Goal: Task Accomplishment & Management: Use online tool/utility

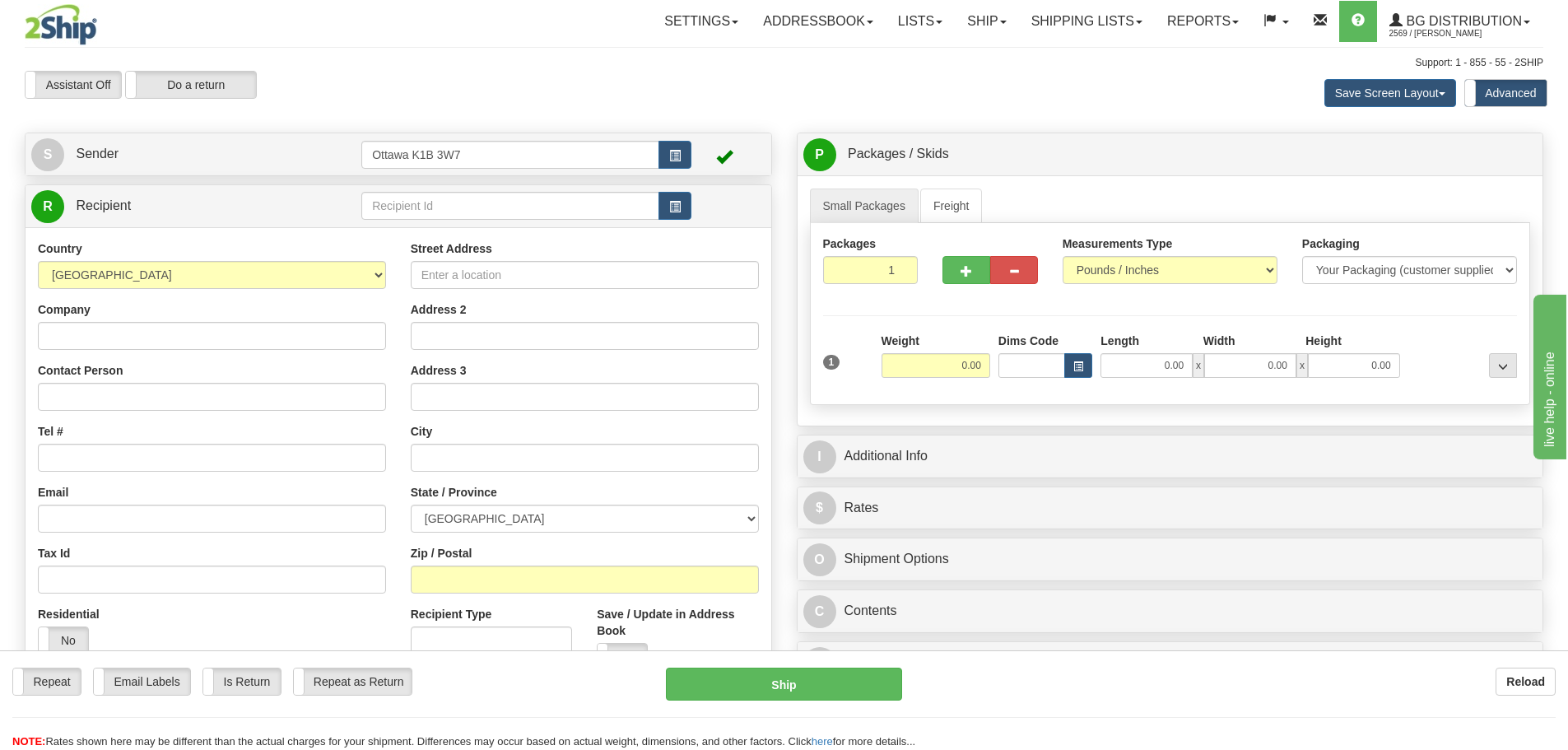
click at [475, 224] on div "R Recipient" at bounding box center [398, 206] width 746 height 42
click at [477, 212] on input "text" at bounding box center [510, 205] width 298 height 28
click at [684, 212] on button "button" at bounding box center [675, 205] width 32 height 28
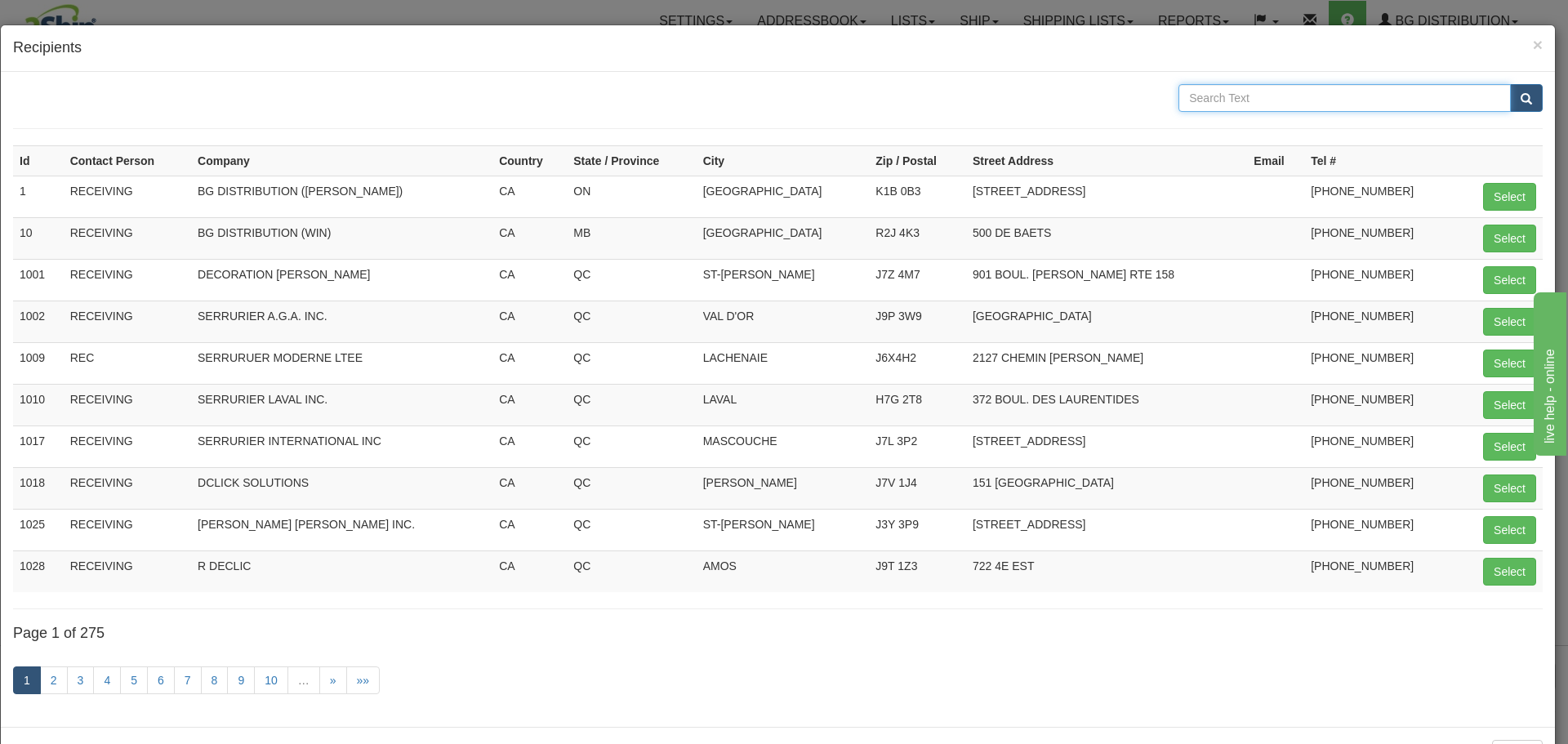
click at [1203, 99] on input "text" at bounding box center [1344, 98] width 333 height 27
type input "[PERSON_NAME]"
click at [1510, 84] on button "submit" at bounding box center [1526, 98] width 32 height 27
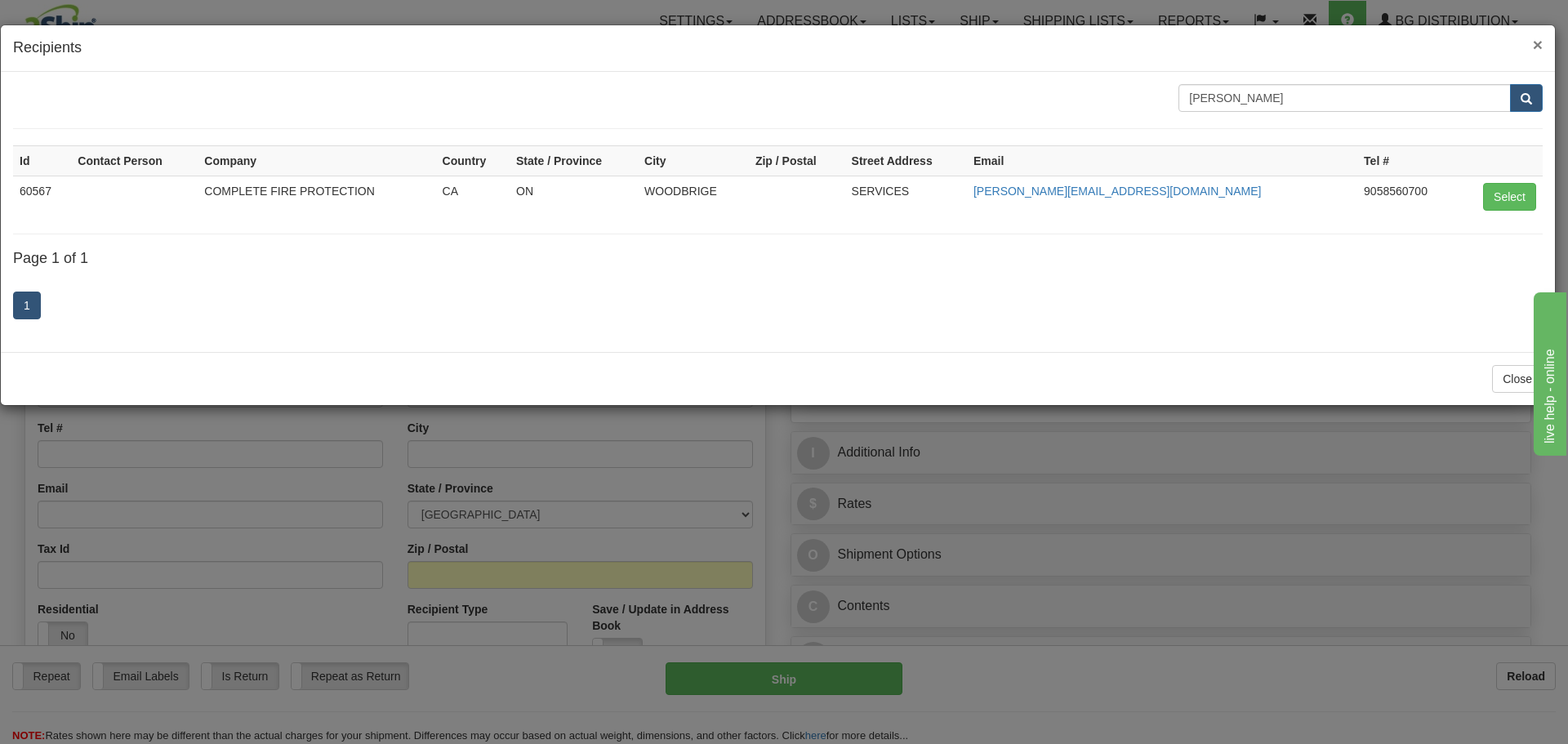
click at [1535, 37] on span "×" at bounding box center [1538, 45] width 9 height 19
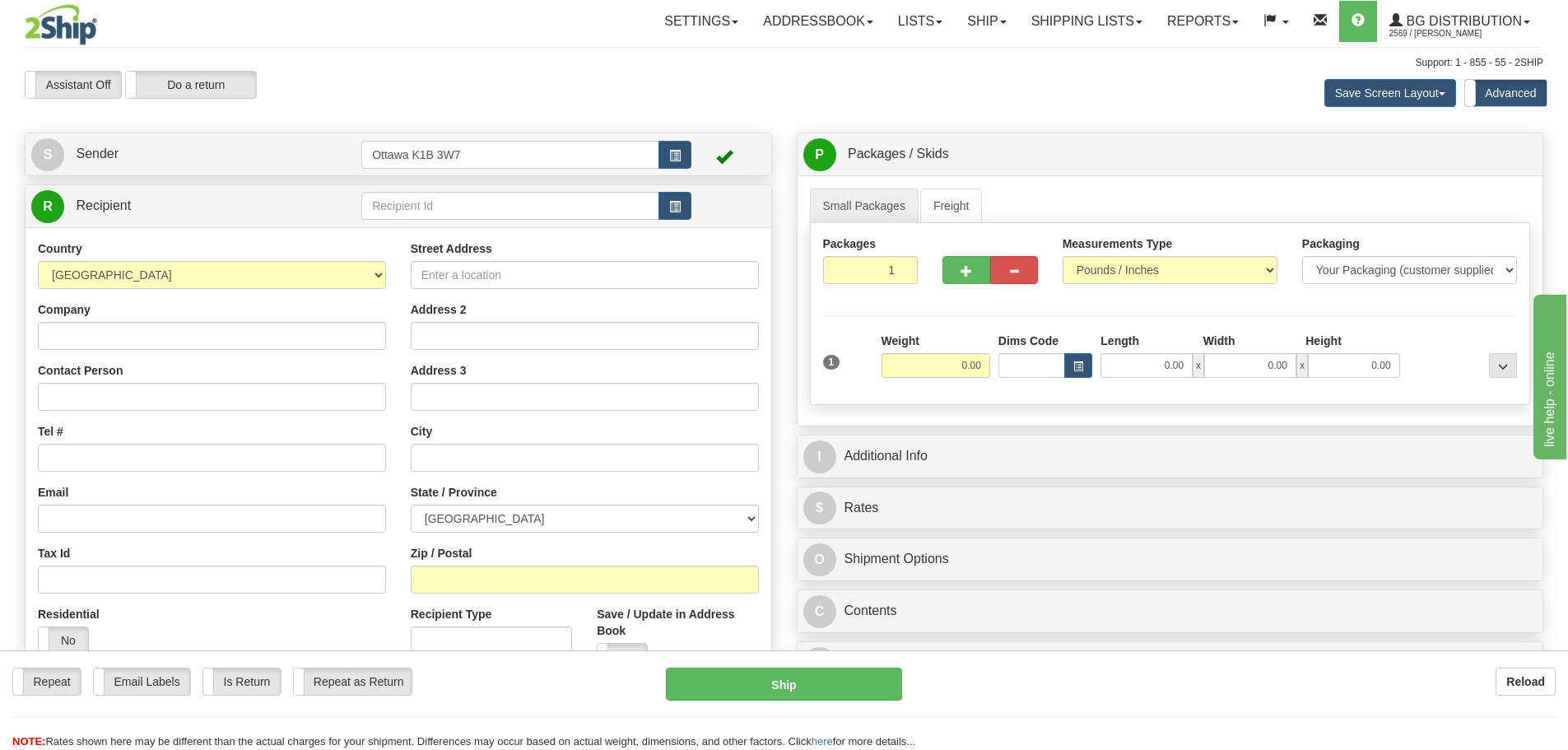
drag, startPoint x: 269, startPoint y: 358, endPoint x: 273, endPoint y: 349, distance: 9.8
click at [271, 358] on div "Country [GEOGRAPHIC_DATA] [GEOGRAPHIC_DATA] [GEOGRAPHIC_DATA] [GEOGRAPHIC_DATA]…" at bounding box center [212, 454] width 372 height 426
click at [273, 332] on input "Company" at bounding box center [212, 335] width 349 height 28
drag, startPoint x: 279, startPoint y: 338, endPoint x: 87, endPoint y: 389, distance: 198.7
click at [0, 328] on div "Toggle navigation Settings Shipping Preferences Fields Preferences New" at bounding box center [784, 476] width 1568 height 953
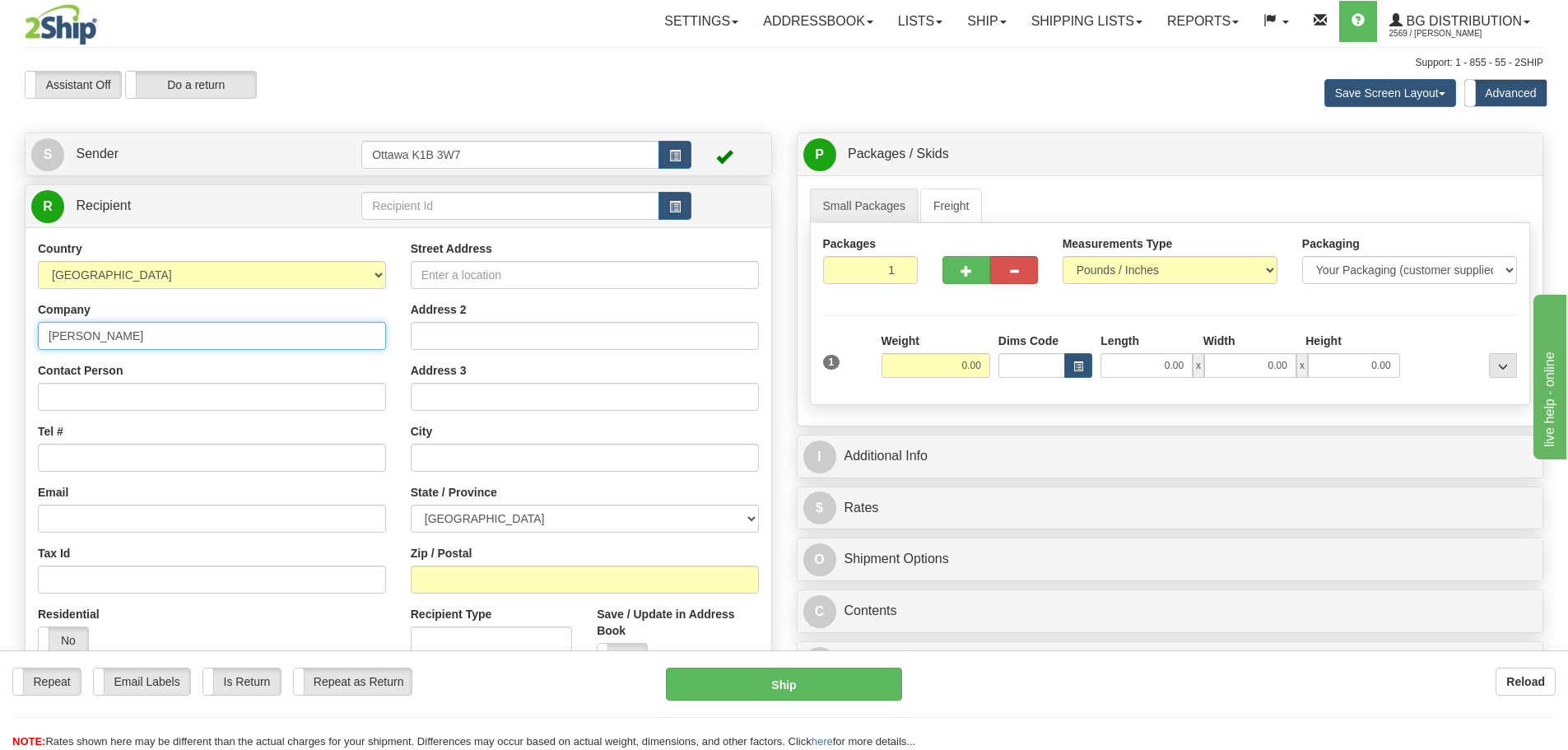
type input "[PERSON_NAME]"
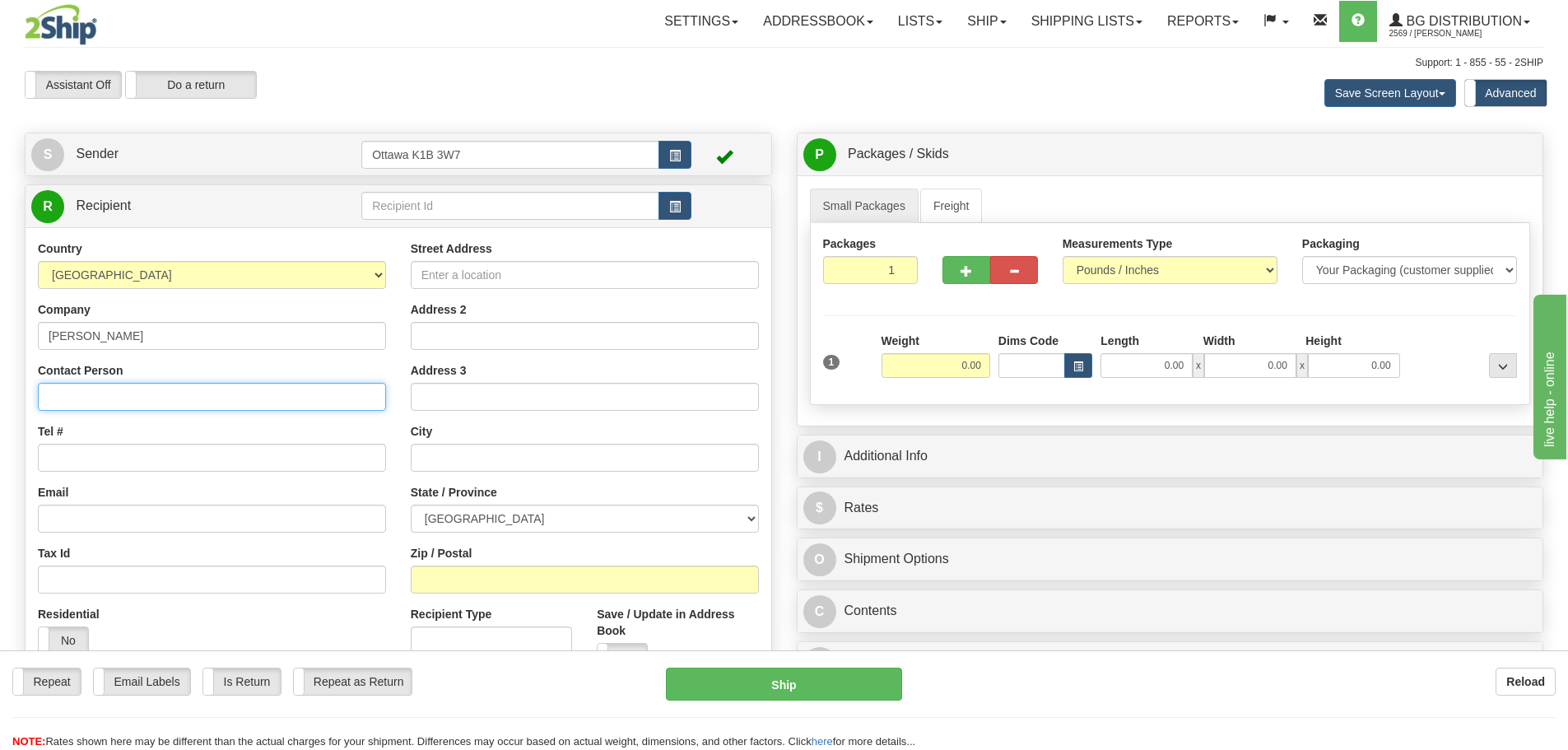
click at [157, 396] on input "Contact Person" at bounding box center [212, 396] width 349 height 28
paste input "[PERSON_NAME]"
type input "[PERSON_NAME]"
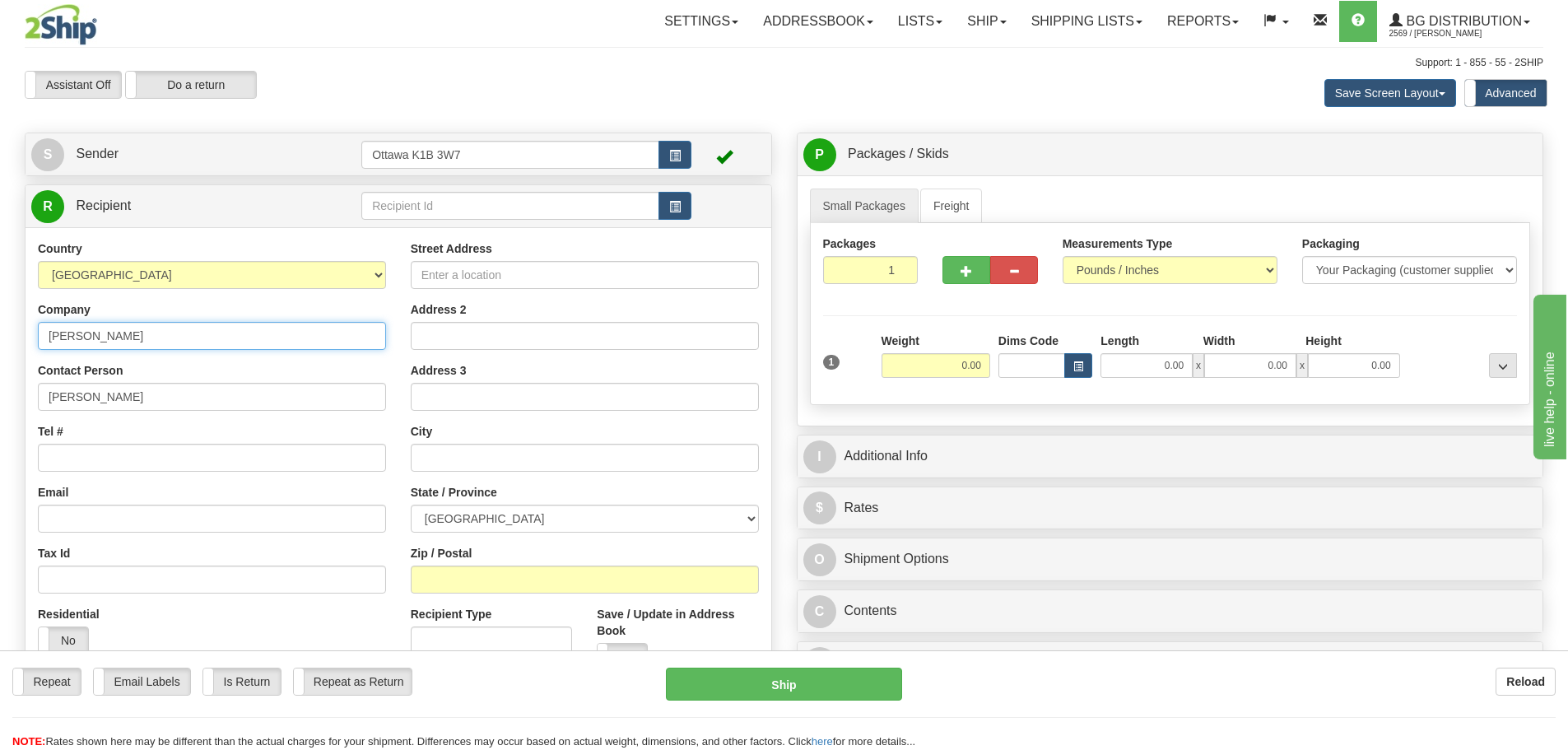
drag, startPoint x: 218, startPoint y: 340, endPoint x: 0, endPoint y: 330, distance: 218.2
click at [0, 330] on div "Toggle navigation Settings Shipping Preferences Fields Preferences New" at bounding box center [784, 476] width 1568 height 953
type input "6137487377"
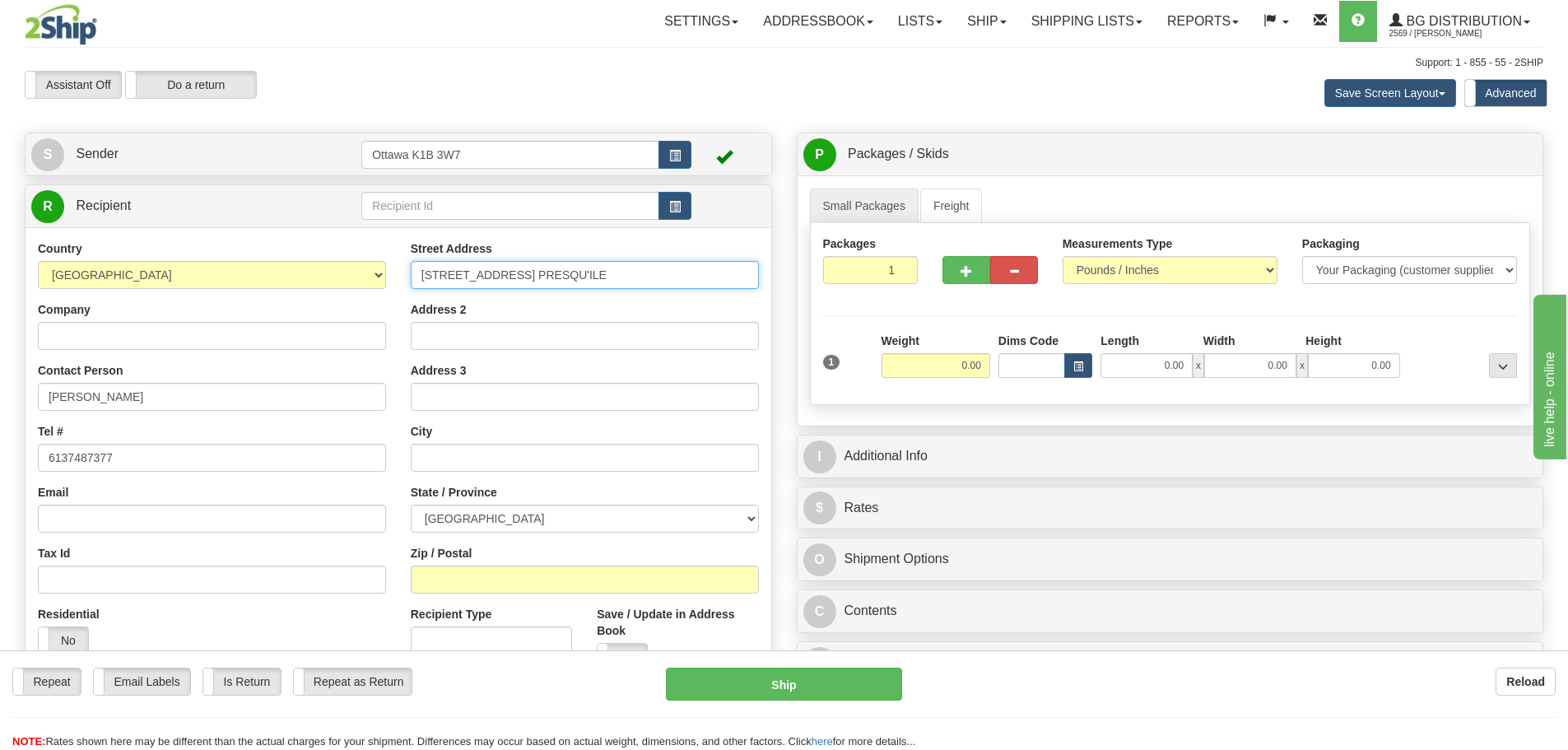
drag, startPoint x: 676, startPoint y: 277, endPoint x: 0, endPoint y: 250, distance: 676.5
click at [0, 250] on div "Toggle navigation Settings Shipping Preferences Fields Preferences New" at bounding box center [784, 476] width 1568 height 953
type input "[STREET_ADDRESS] PRESQU'ILE"
click at [1010, 15] on link "Ship" at bounding box center [986, 21] width 63 height 41
click at [930, 58] on span "Ship Screen" at bounding box center [936, 57] width 63 height 13
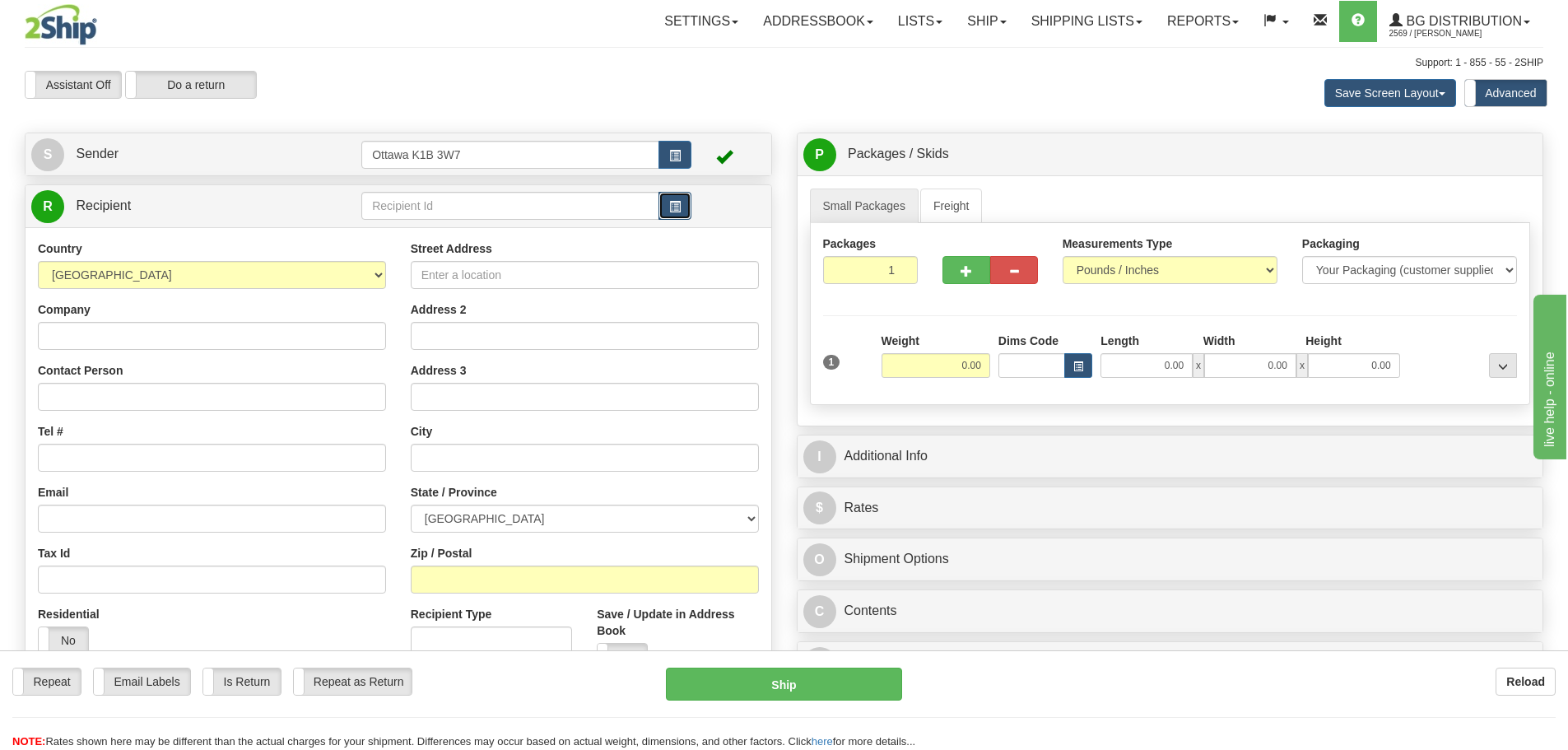
click at [675, 204] on span "button" at bounding box center [675, 206] width 11 height 11
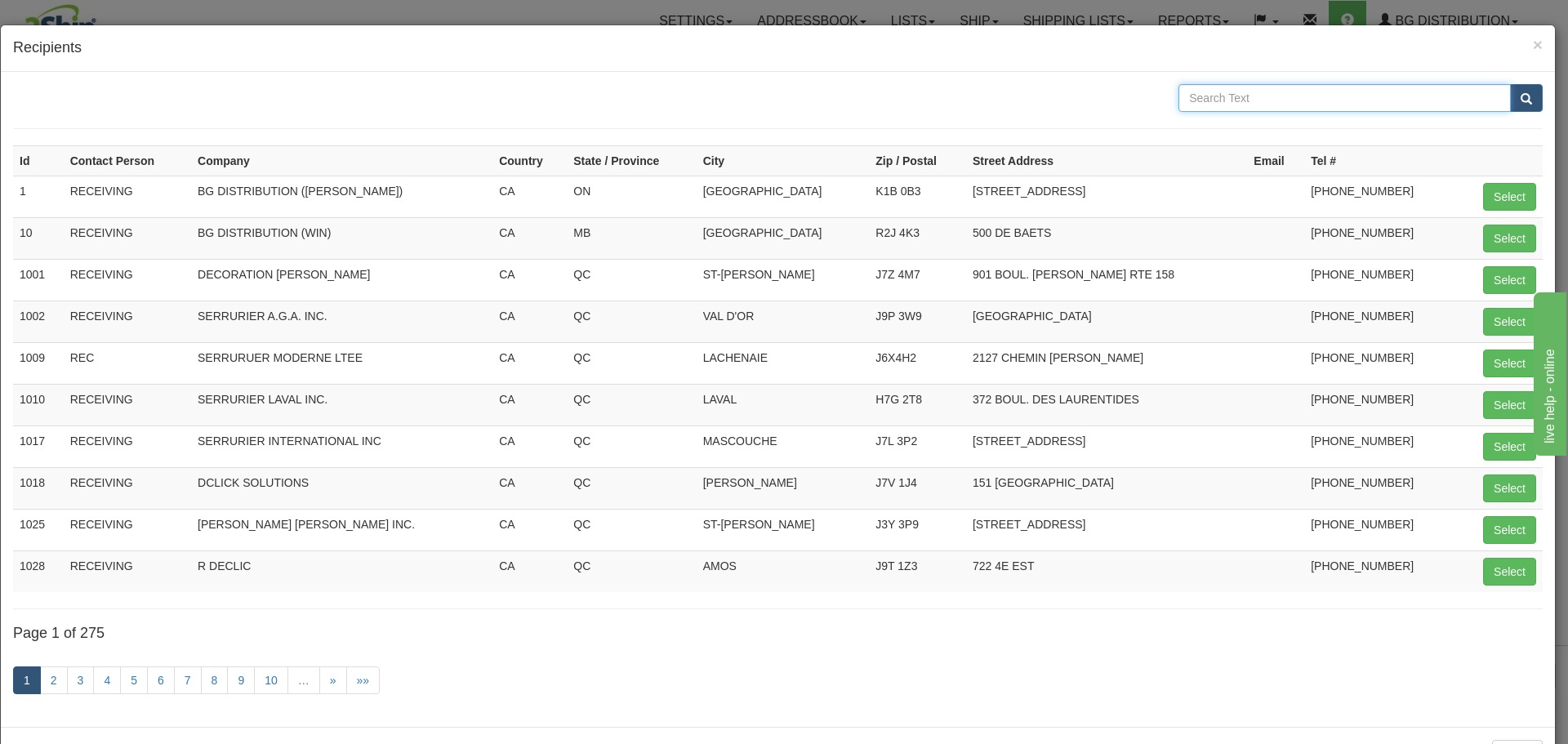
click at [1247, 107] on input "text" at bounding box center [1344, 98] width 333 height 27
type input "9"
type input "52004"
click at [1526, 109] on button "submit" at bounding box center [1526, 98] width 32 height 27
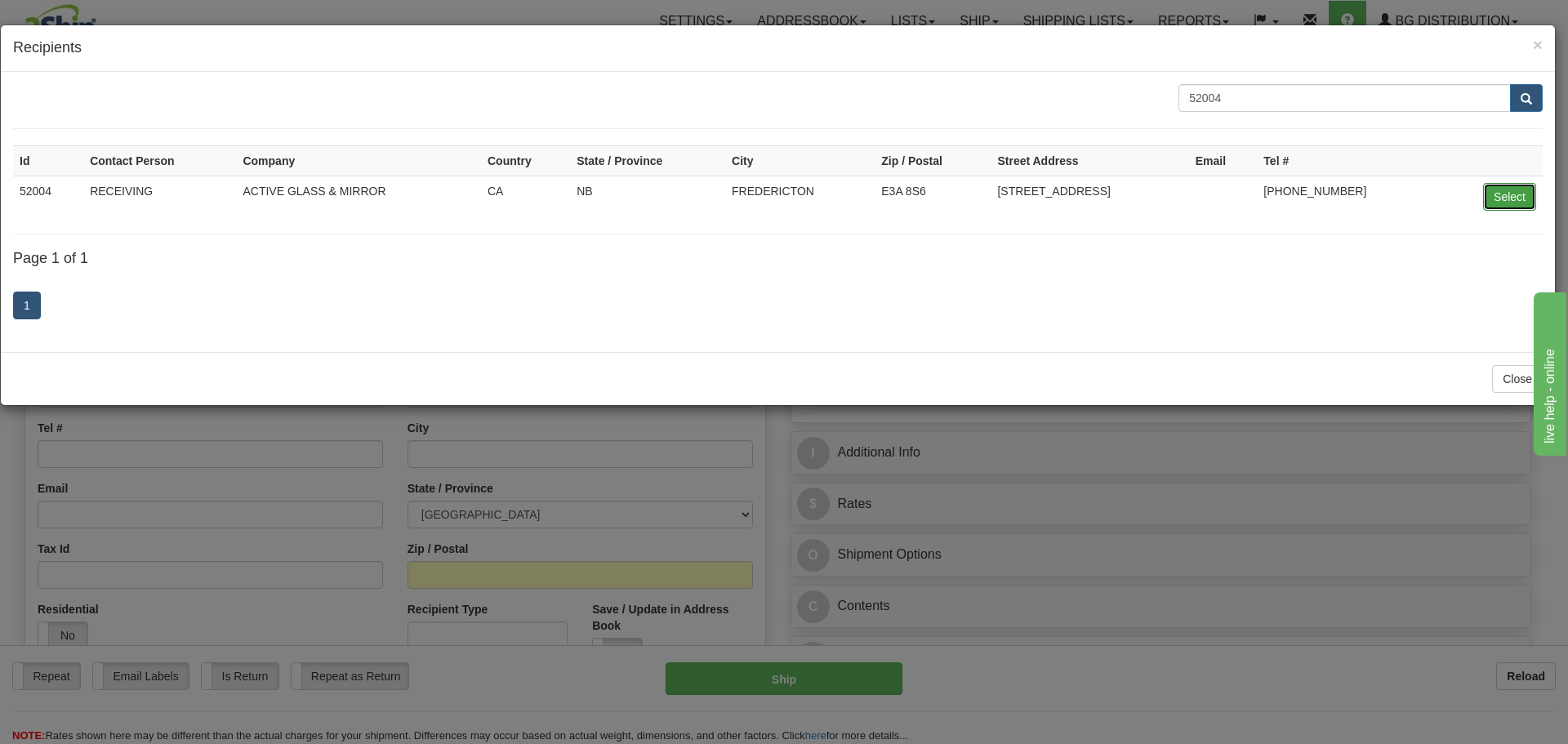
click at [1521, 184] on button "Select" at bounding box center [1509, 196] width 53 height 27
type input "52004"
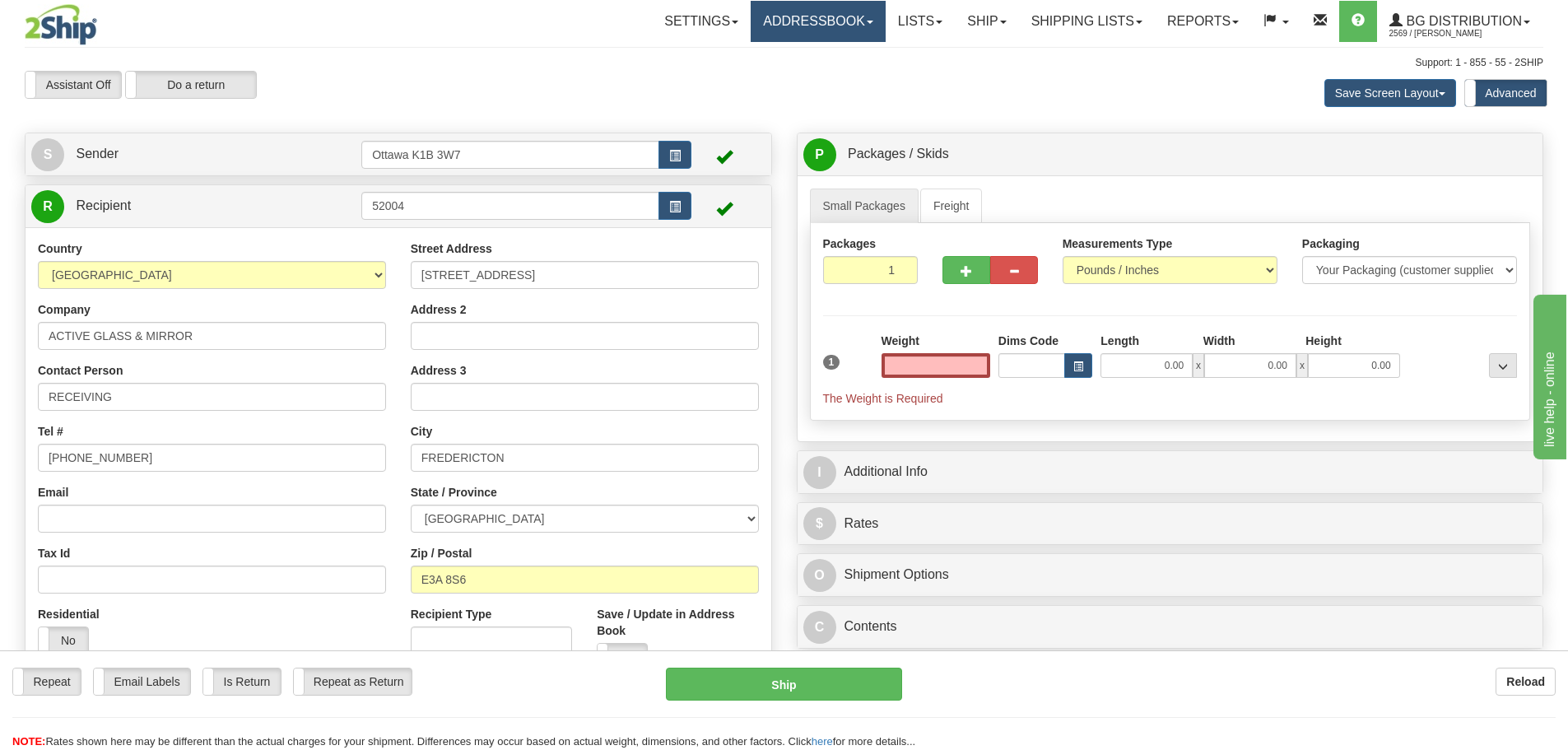
type input "0.00"
click at [962, 274] on span "button" at bounding box center [966, 270] width 11 height 11
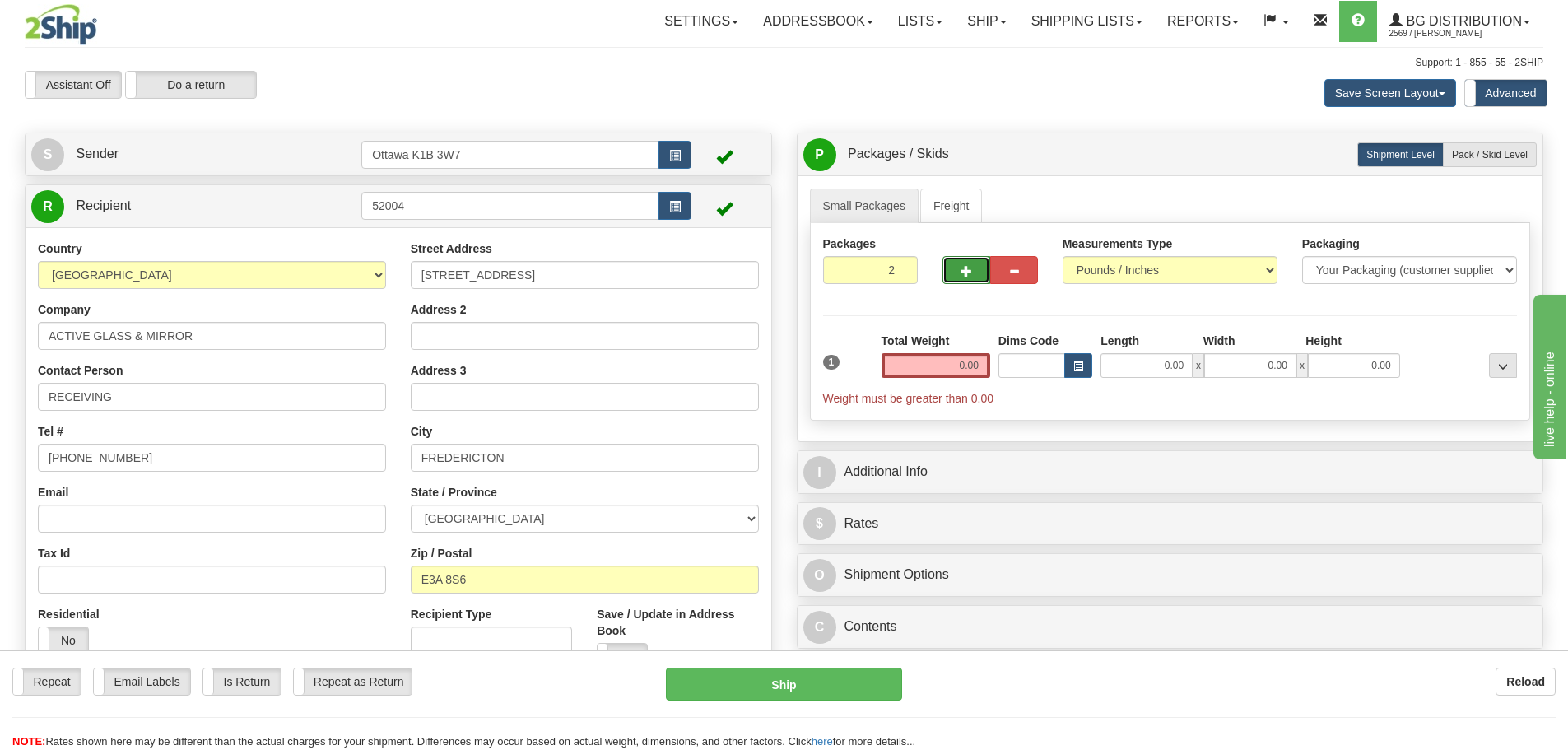
click at [962, 274] on span "button" at bounding box center [966, 270] width 11 height 11
type input "3"
click at [1472, 143] on label "Pack / Skid Level Pack.." at bounding box center [1490, 155] width 94 height 25
radio input "true"
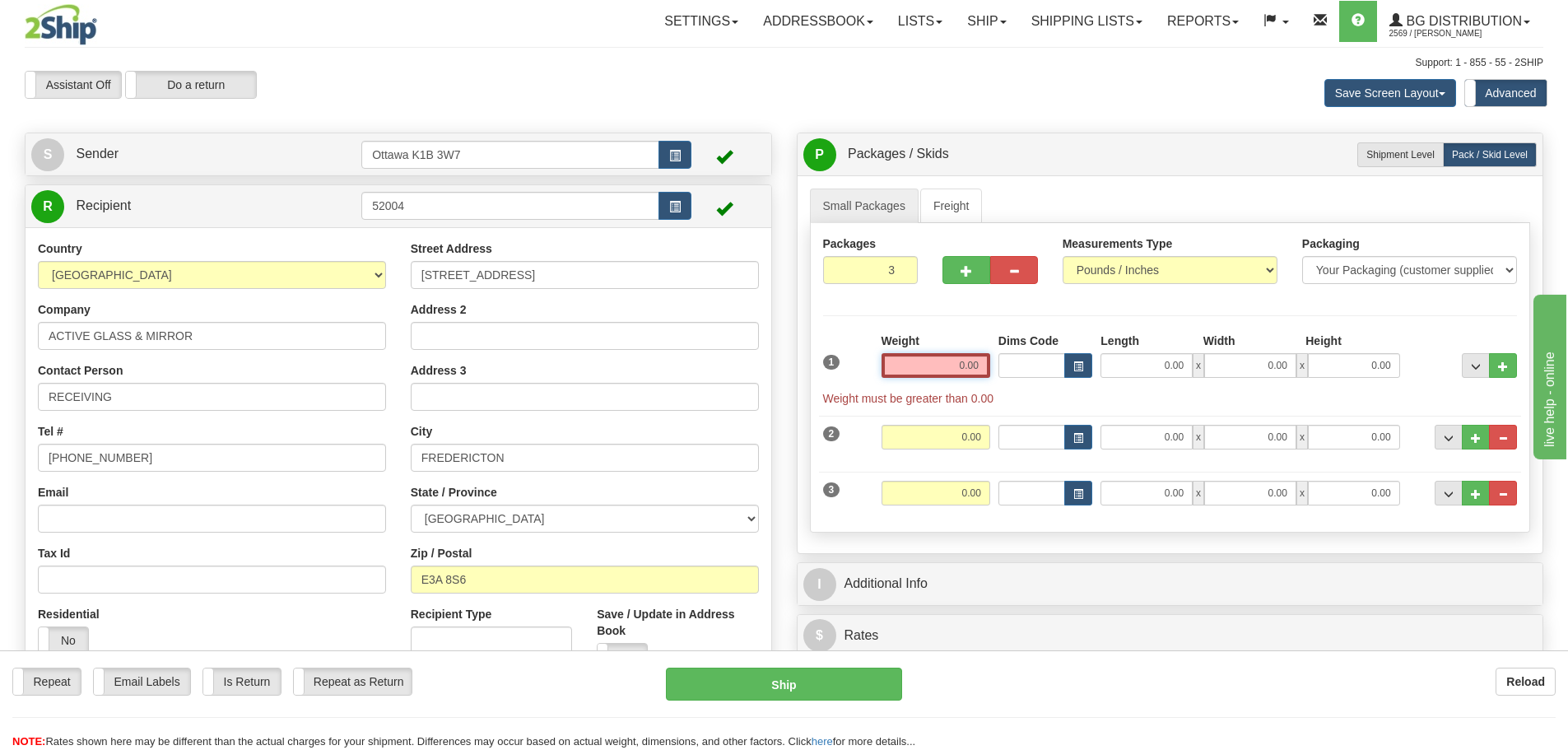
click at [940, 366] on input "0.00" at bounding box center [936, 366] width 109 height 25
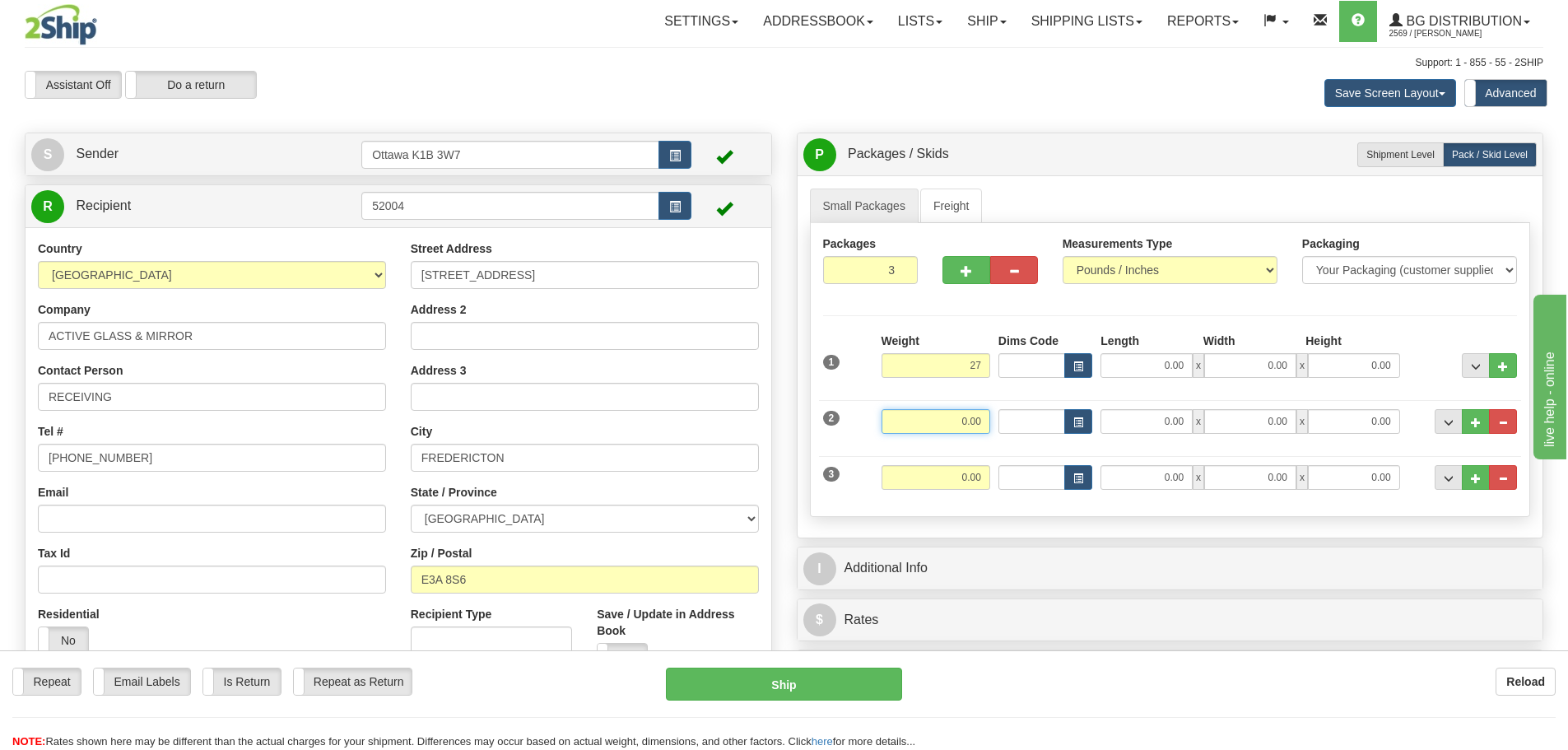
type input "27.00"
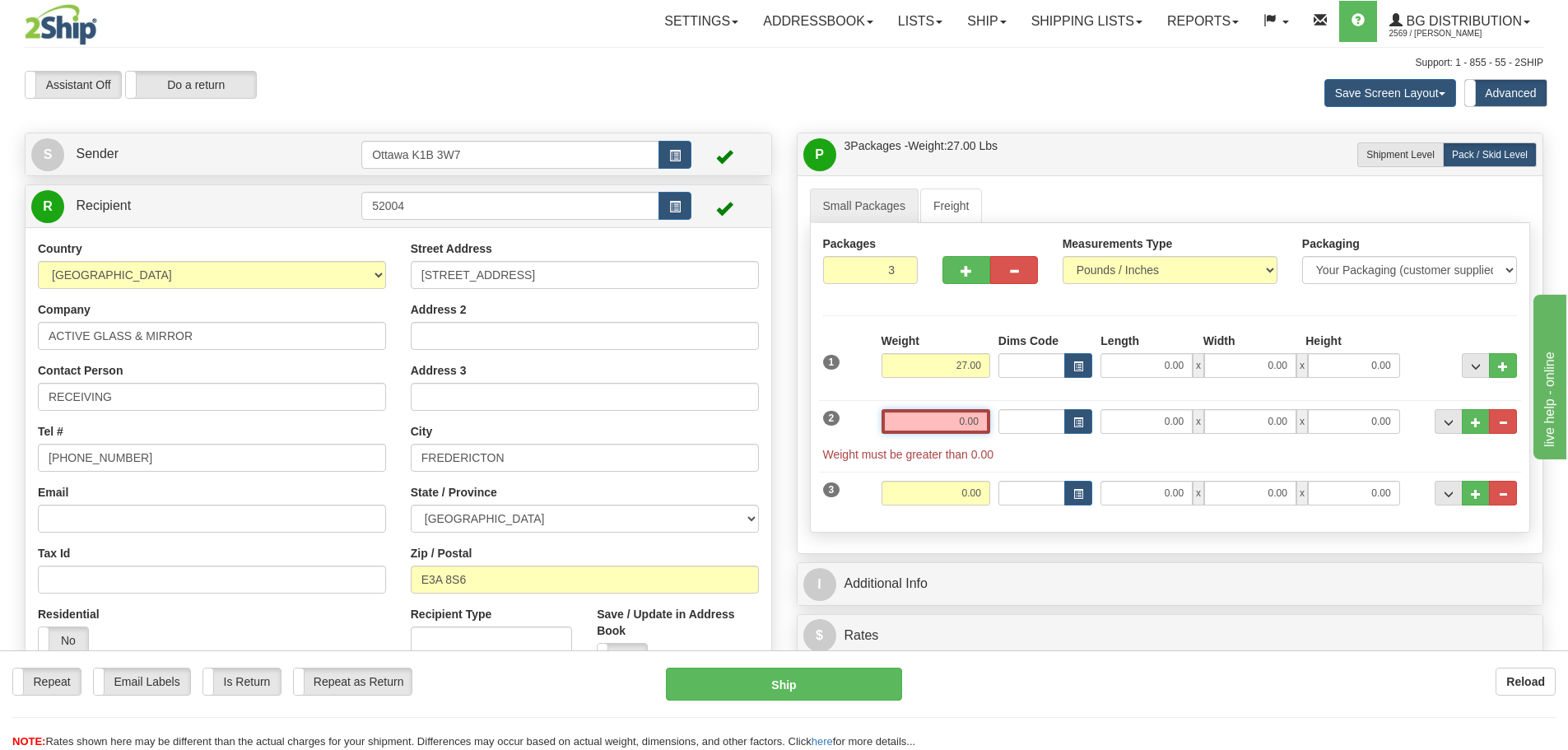
click at [975, 420] on input "0.00" at bounding box center [936, 421] width 109 height 25
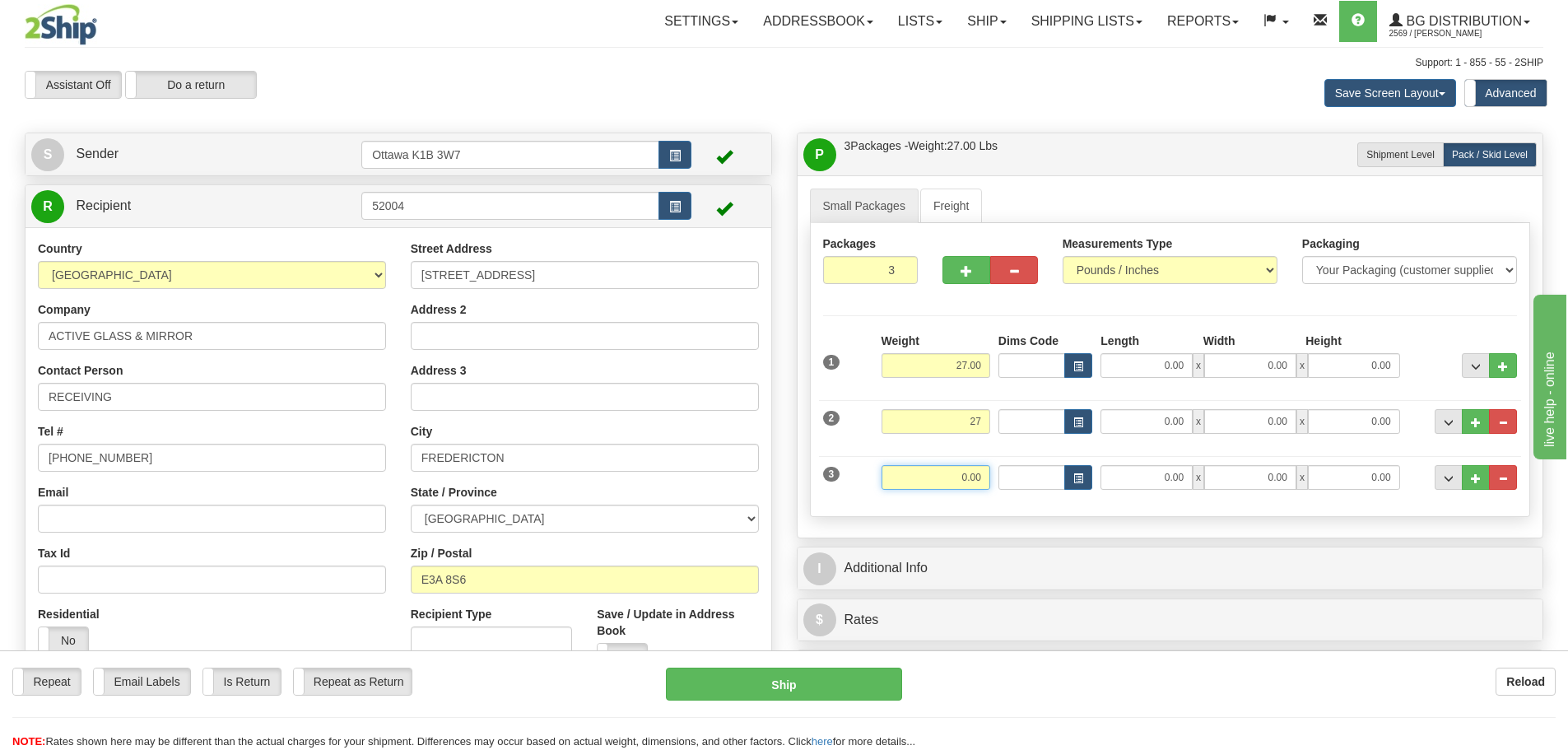
type input "27.00"
click at [981, 480] on input "0.00" at bounding box center [936, 478] width 109 height 25
type input "0.00"
click at [965, 423] on input "27.00" at bounding box center [936, 421] width 109 height 25
type input "25.00"
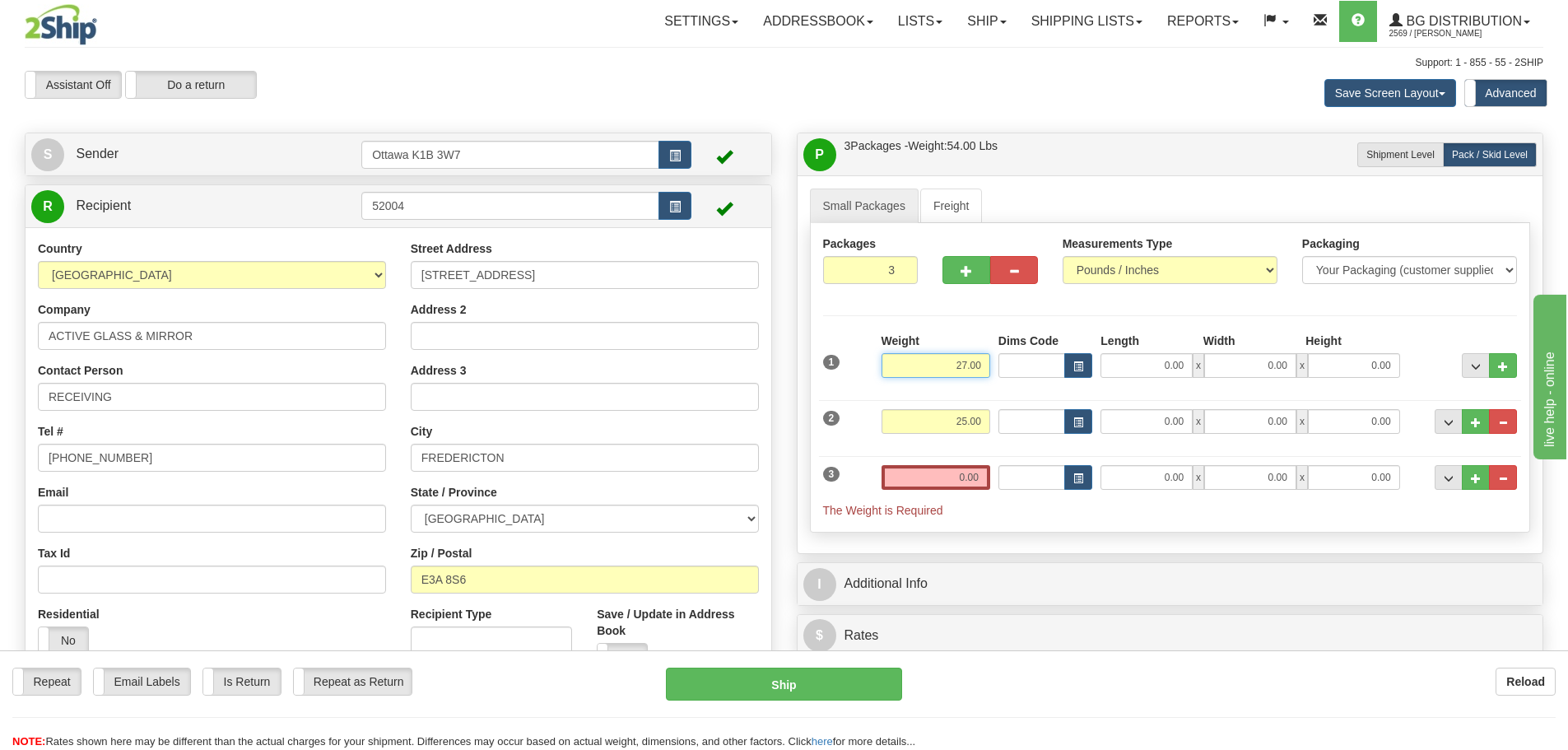
click at [967, 369] on input "27.00" at bounding box center [936, 366] width 109 height 25
type input "25.00"
click at [976, 484] on input "0.00" at bounding box center [936, 478] width 109 height 25
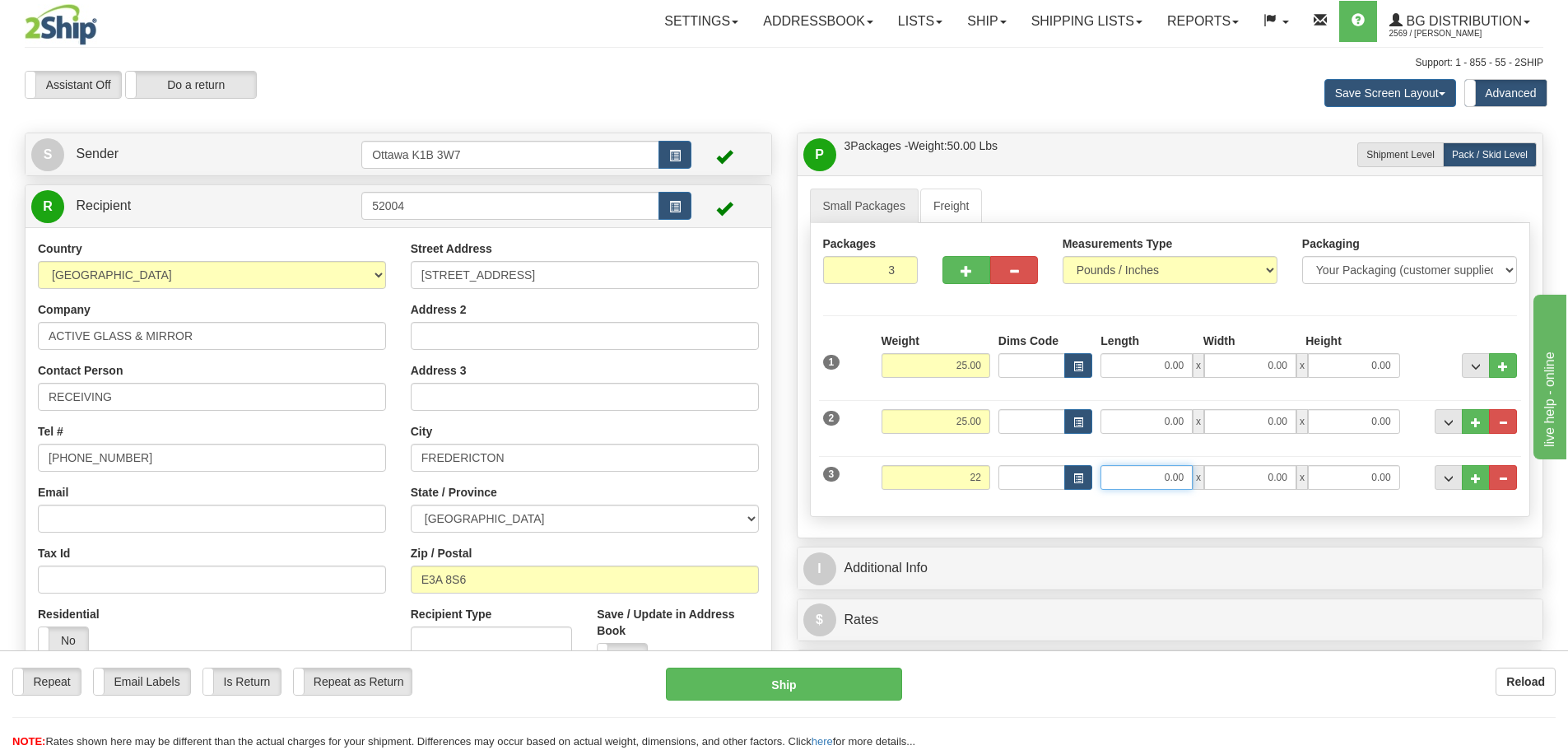
type input "22.00"
click at [1155, 485] on input "0.00" at bounding box center [1146, 478] width 93 height 25
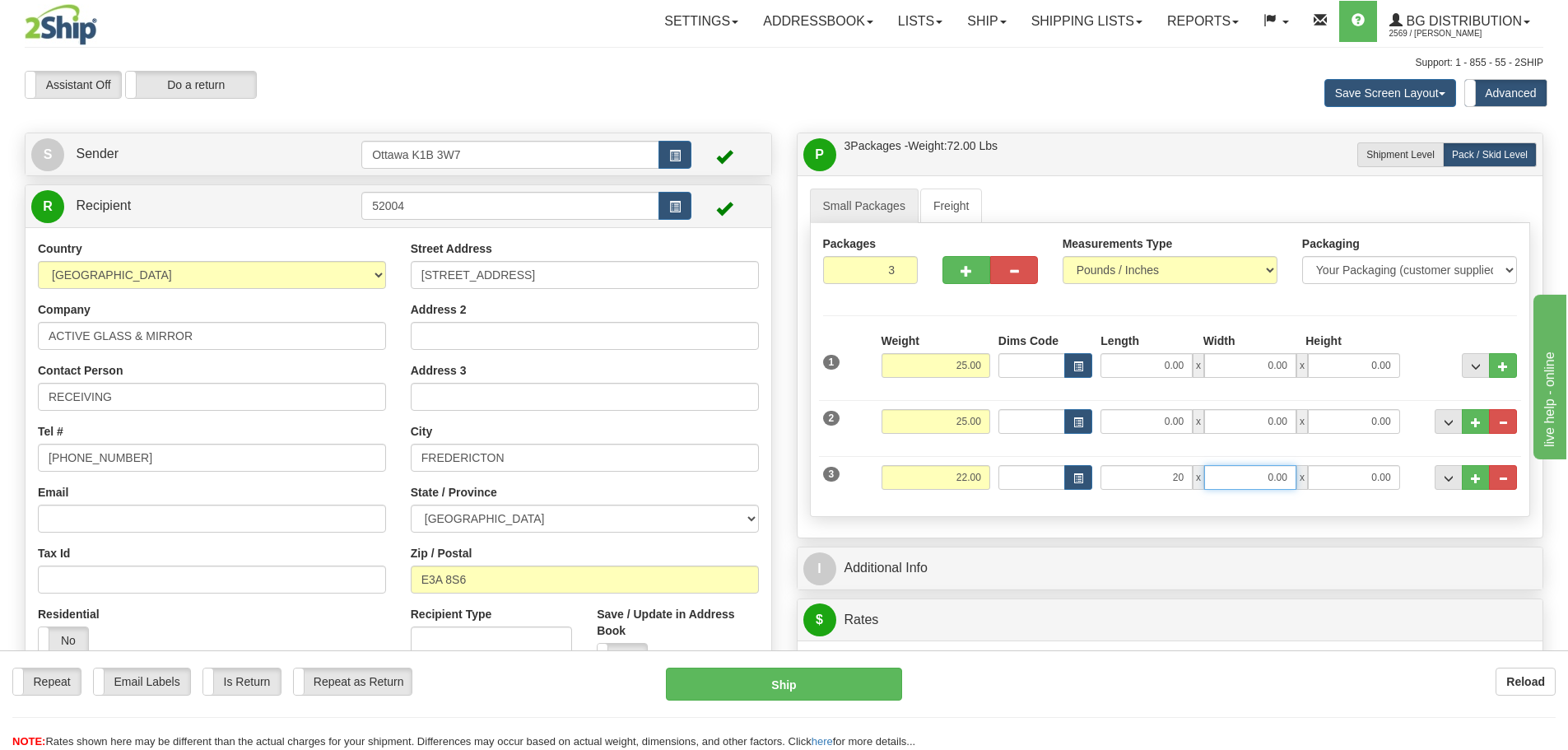
type input "20.00"
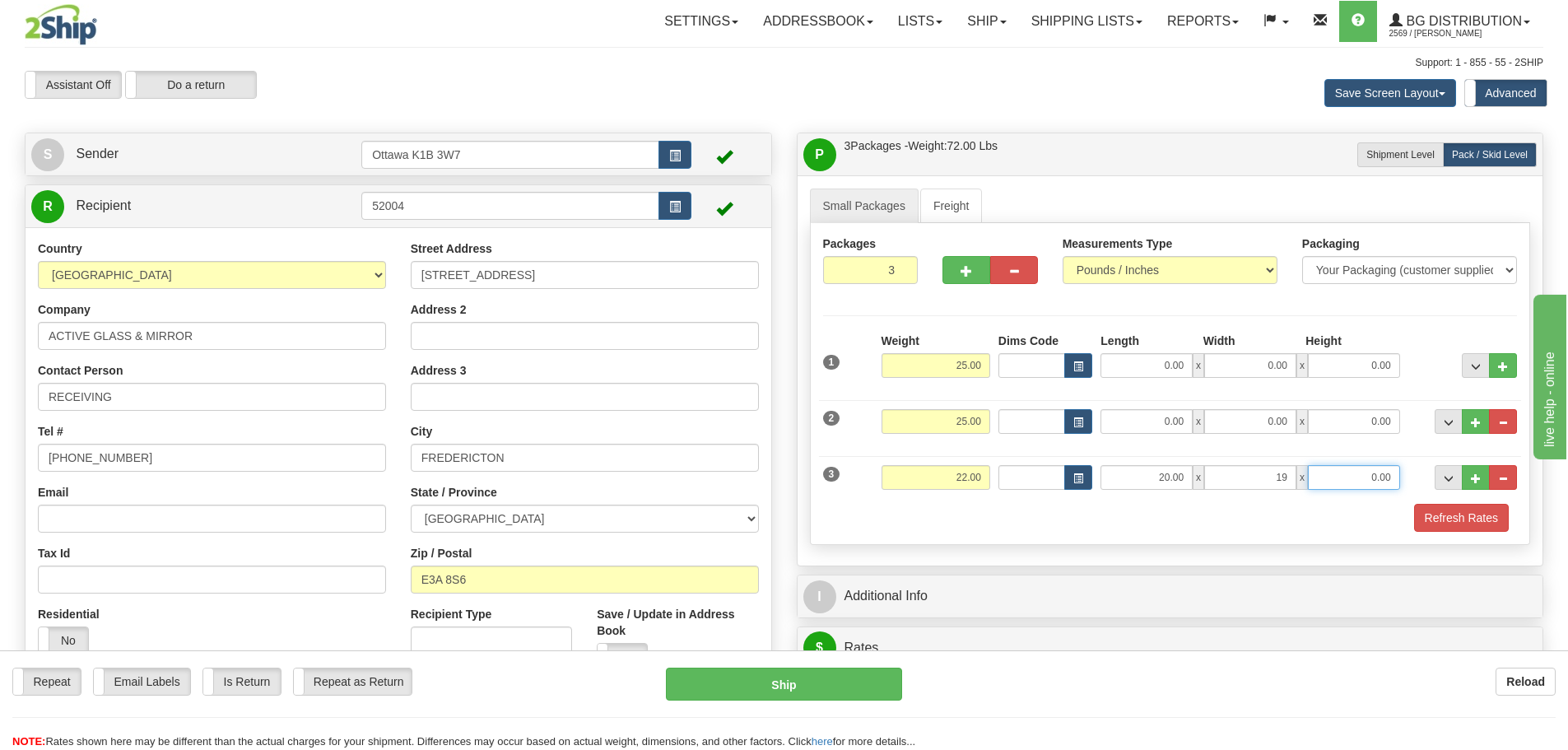
type input "19.00"
type input "15.00"
click at [1120, 368] on input "0.00" at bounding box center [1146, 366] width 93 height 25
type input "39.00"
type input "8.00"
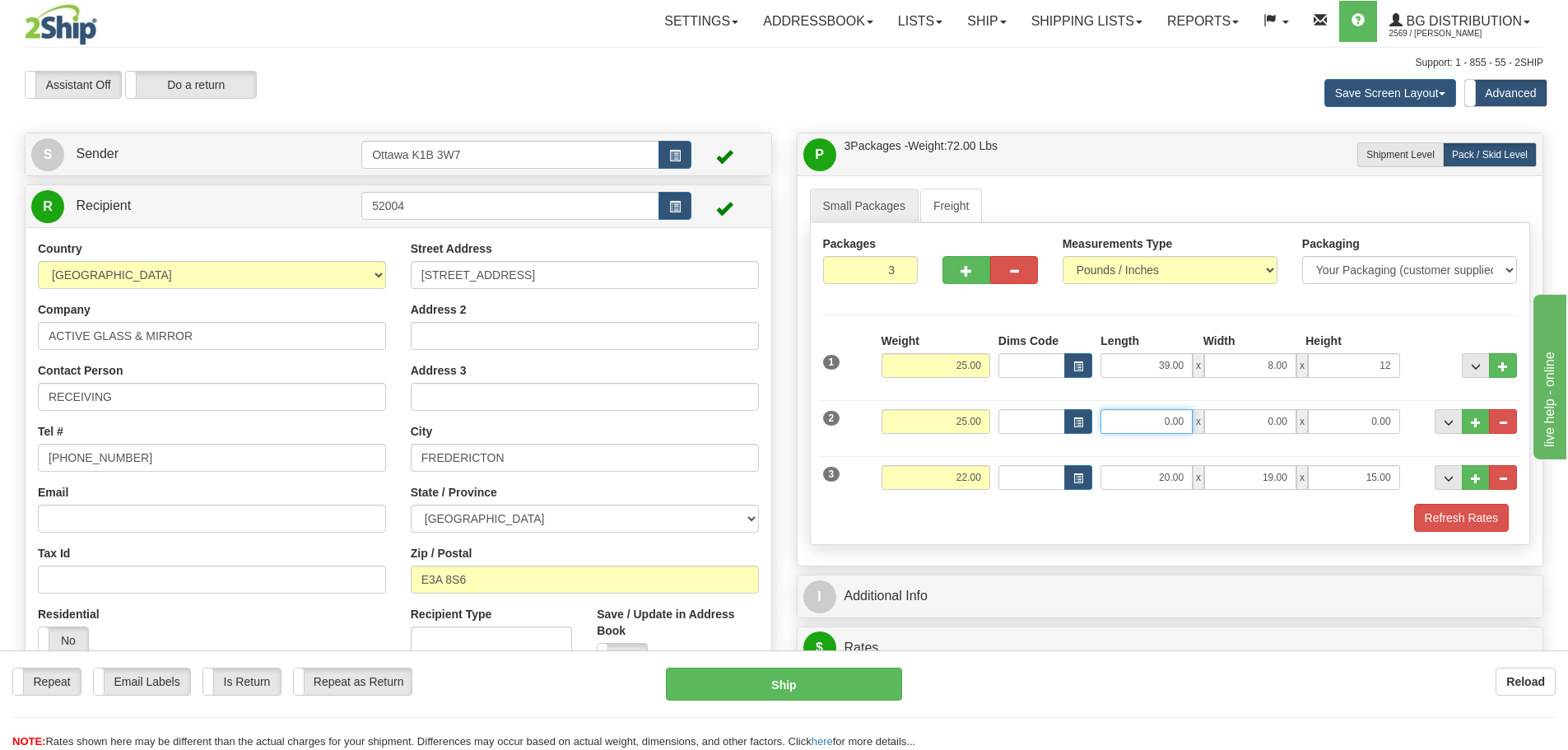
type input "12.00"
click at [1156, 415] on input "0.00" at bounding box center [1146, 421] width 93 height 25
type input "39.00"
type input "8.00"
type input "12.00"
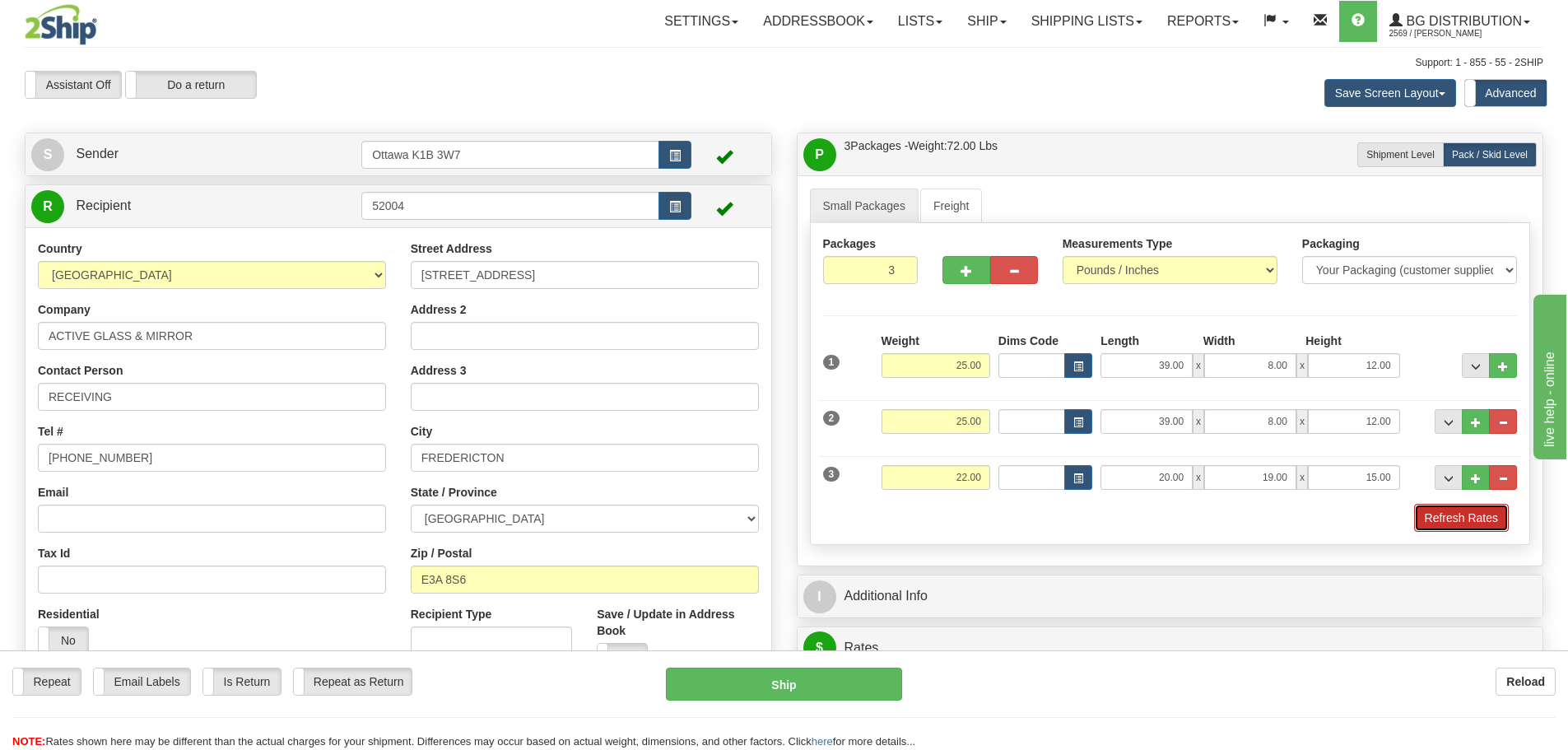
click at [1451, 519] on button "Refresh Rates" at bounding box center [1461, 518] width 95 height 28
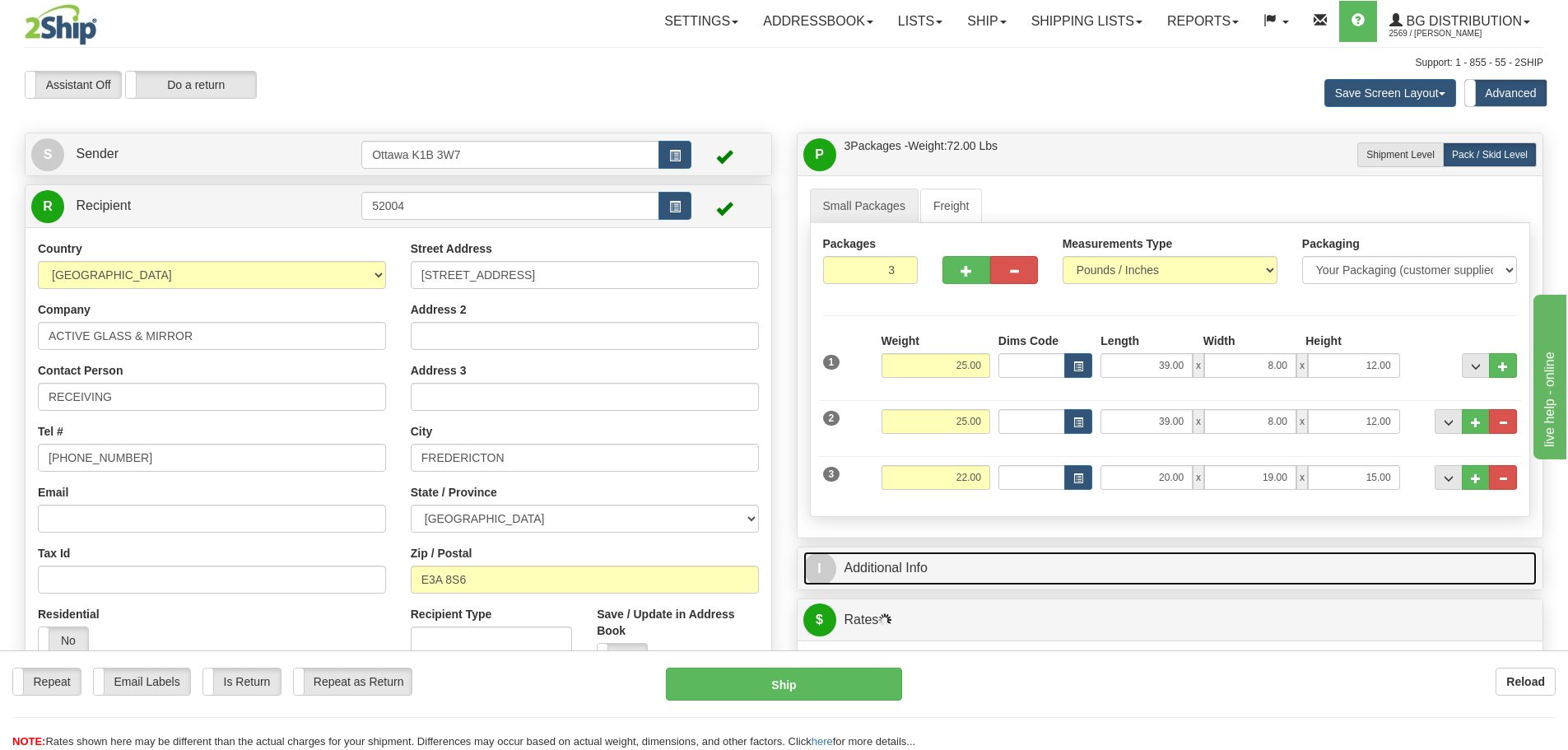
click at [951, 558] on link "I Additional Info" at bounding box center [1170, 568] width 734 height 33
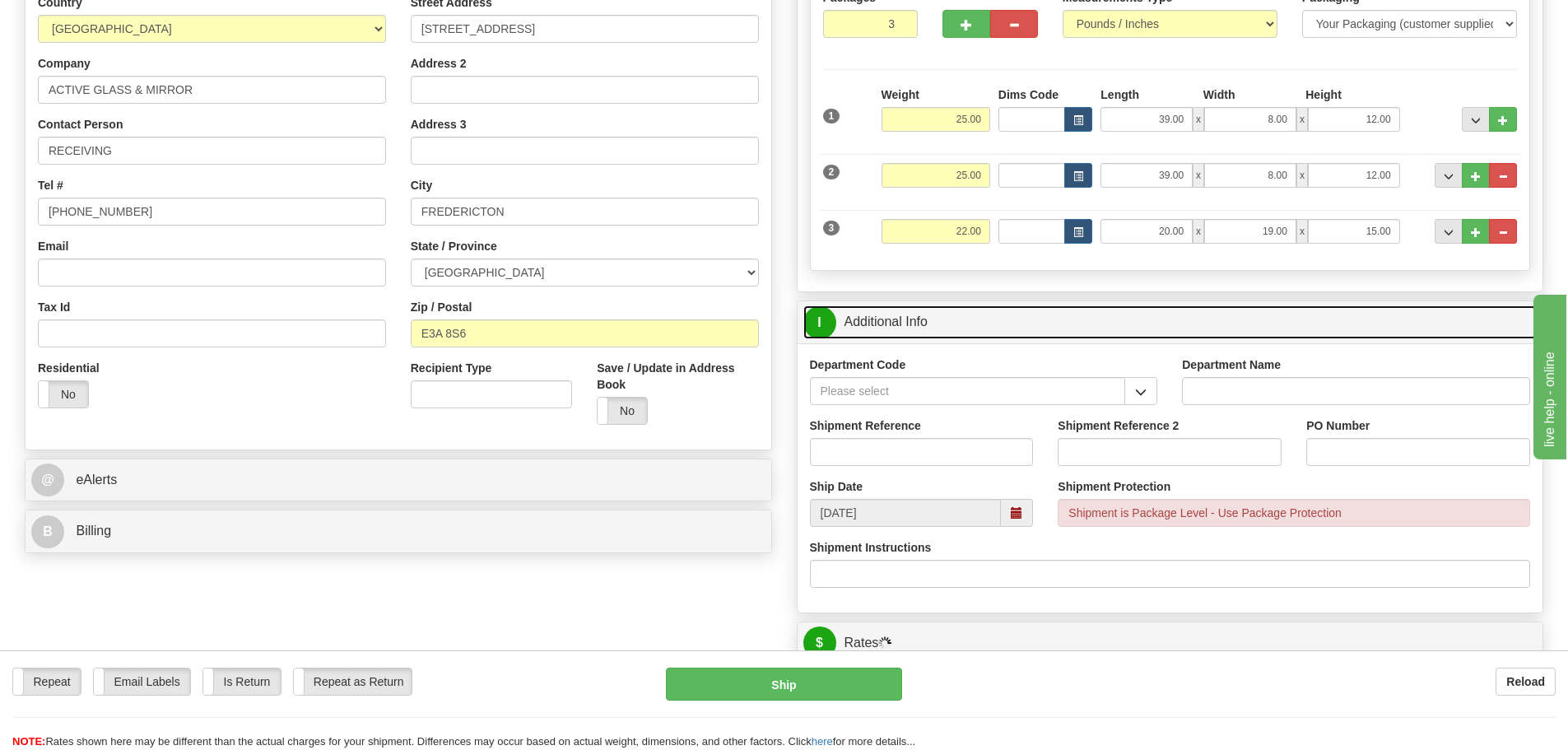
scroll to position [247, 0]
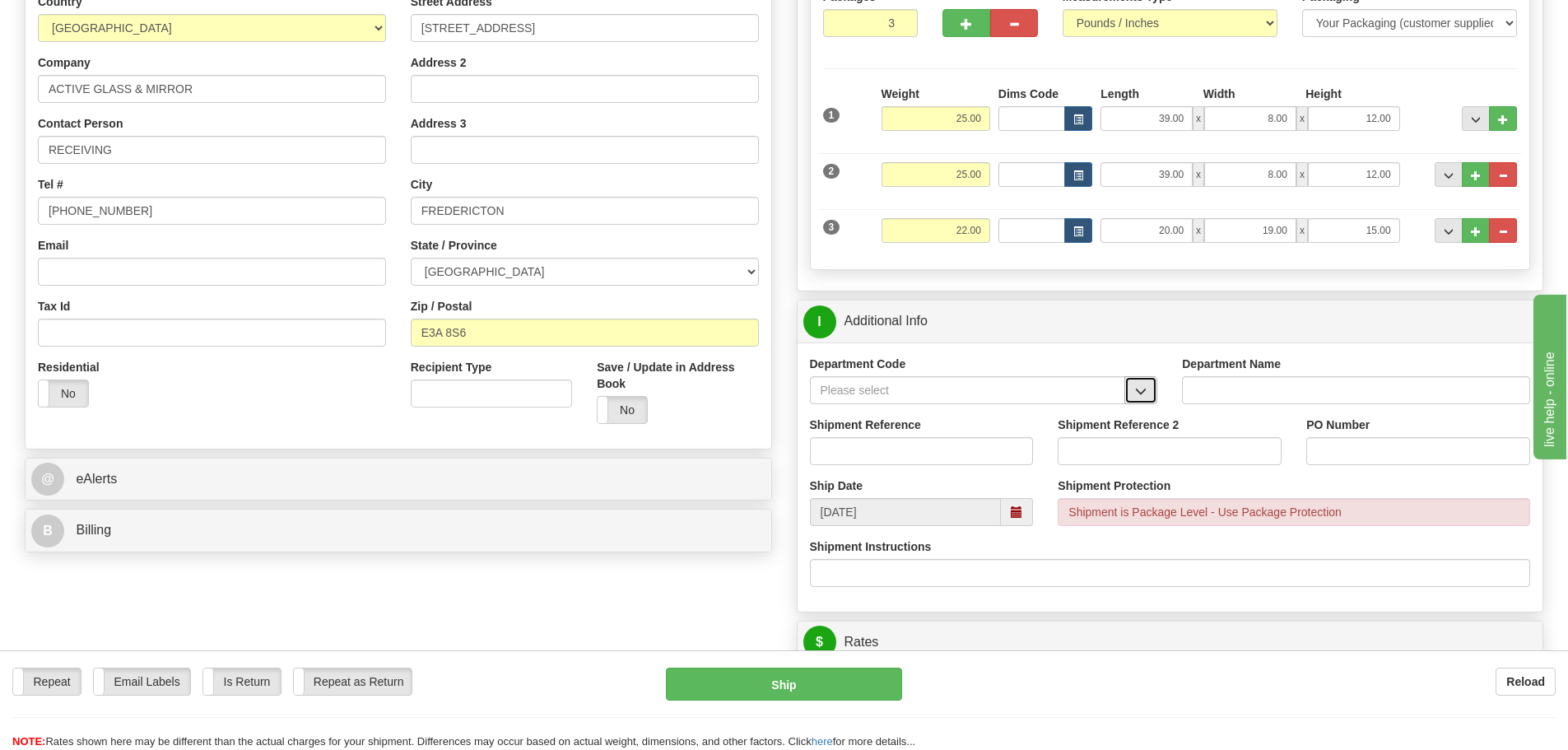
click at [1134, 396] on button "button" at bounding box center [1140, 390] width 32 height 28
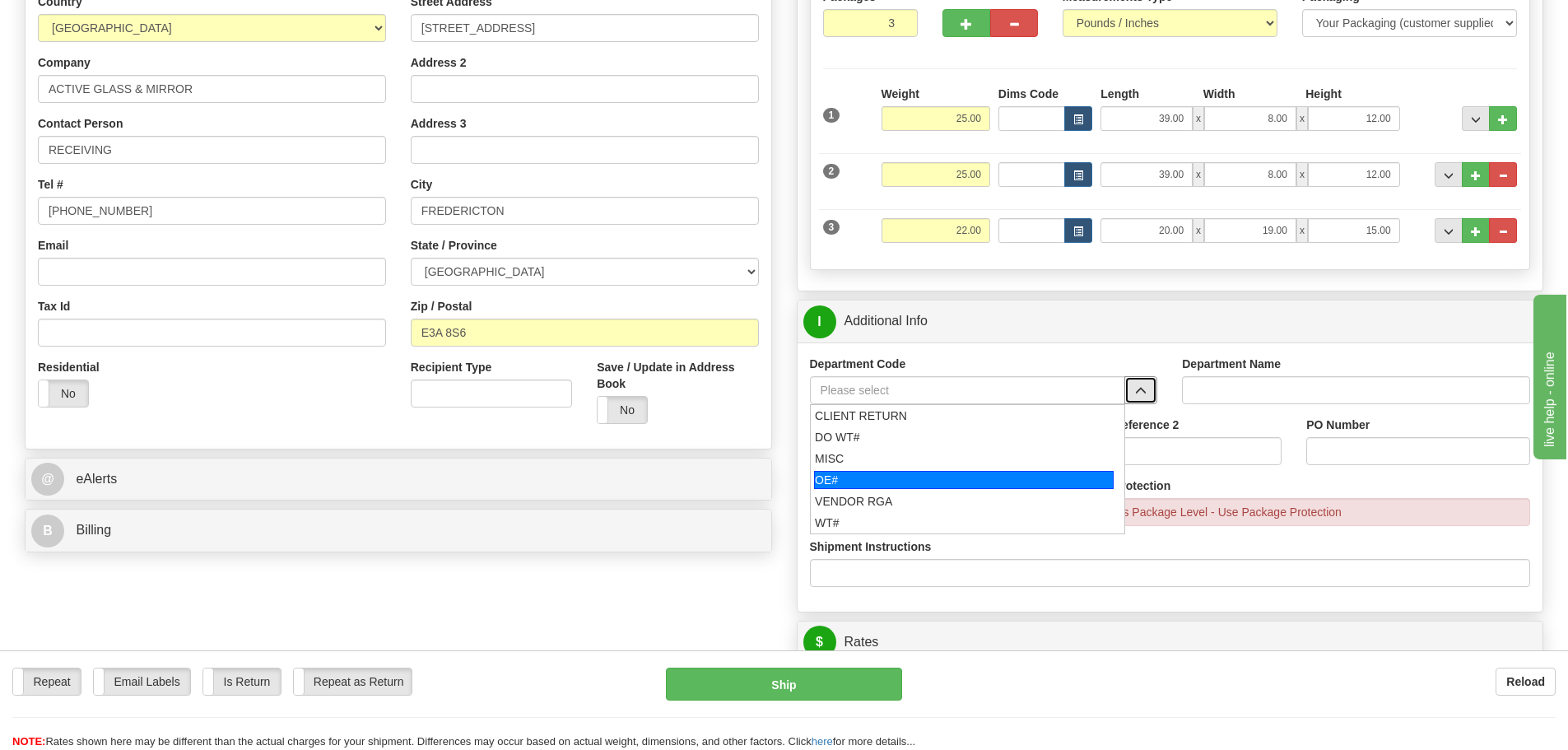
click at [959, 478] on div "OE#" at bounding box center [964, 480] width 300 height 18
type input "OE#"
type input "ORDERS"
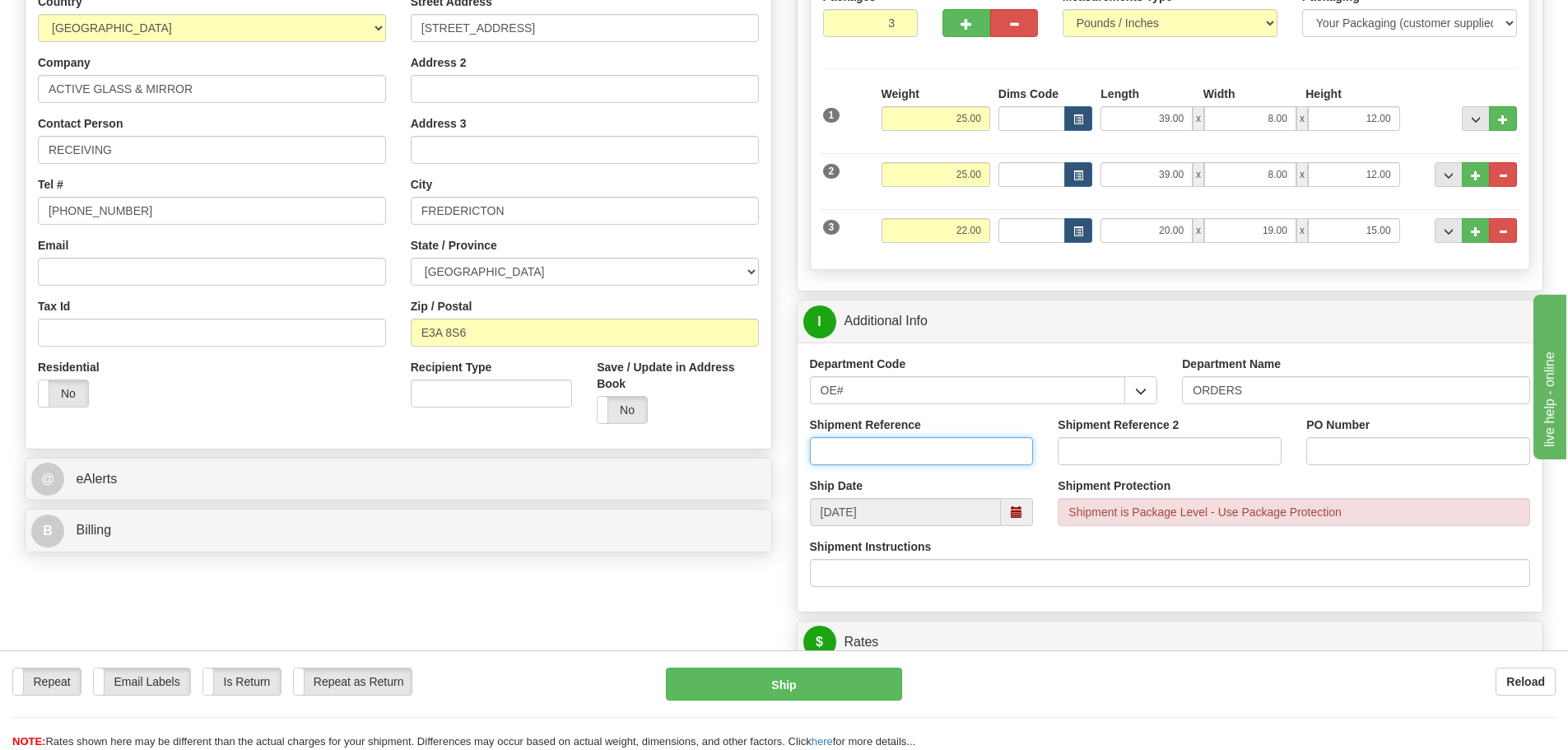
click at [956, 453] on input "Shipment Reference" at bounding box center [922, 451] width 223 height 28
drag, startPoint x: 892, startPoint y: 384, endPoint x: 731, endPoint y: 387, distance: 161.0
type input "\"
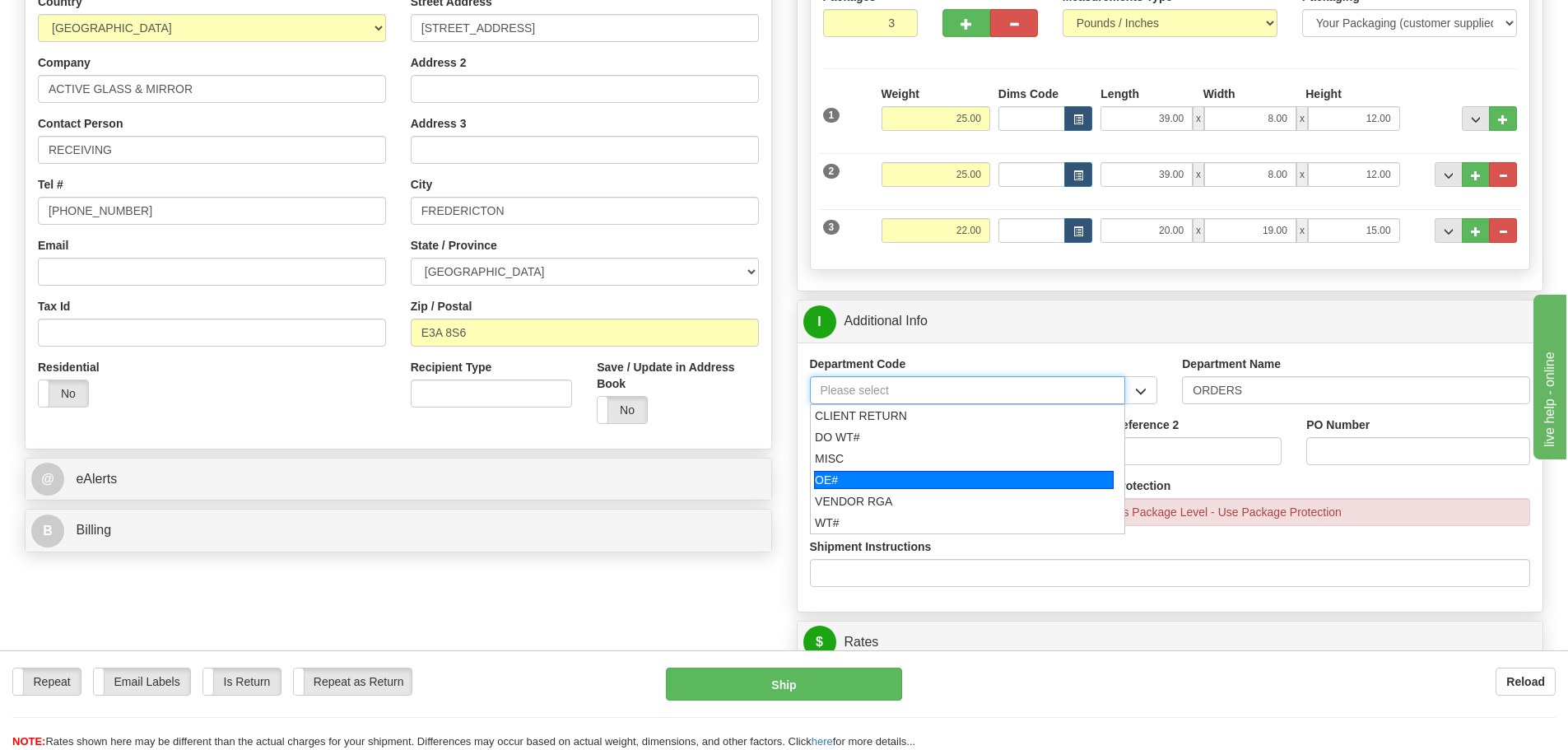
click at [933, 481] on div "OE#" at bounding box center [964, 480] width 300 height 18
type input "OE#"
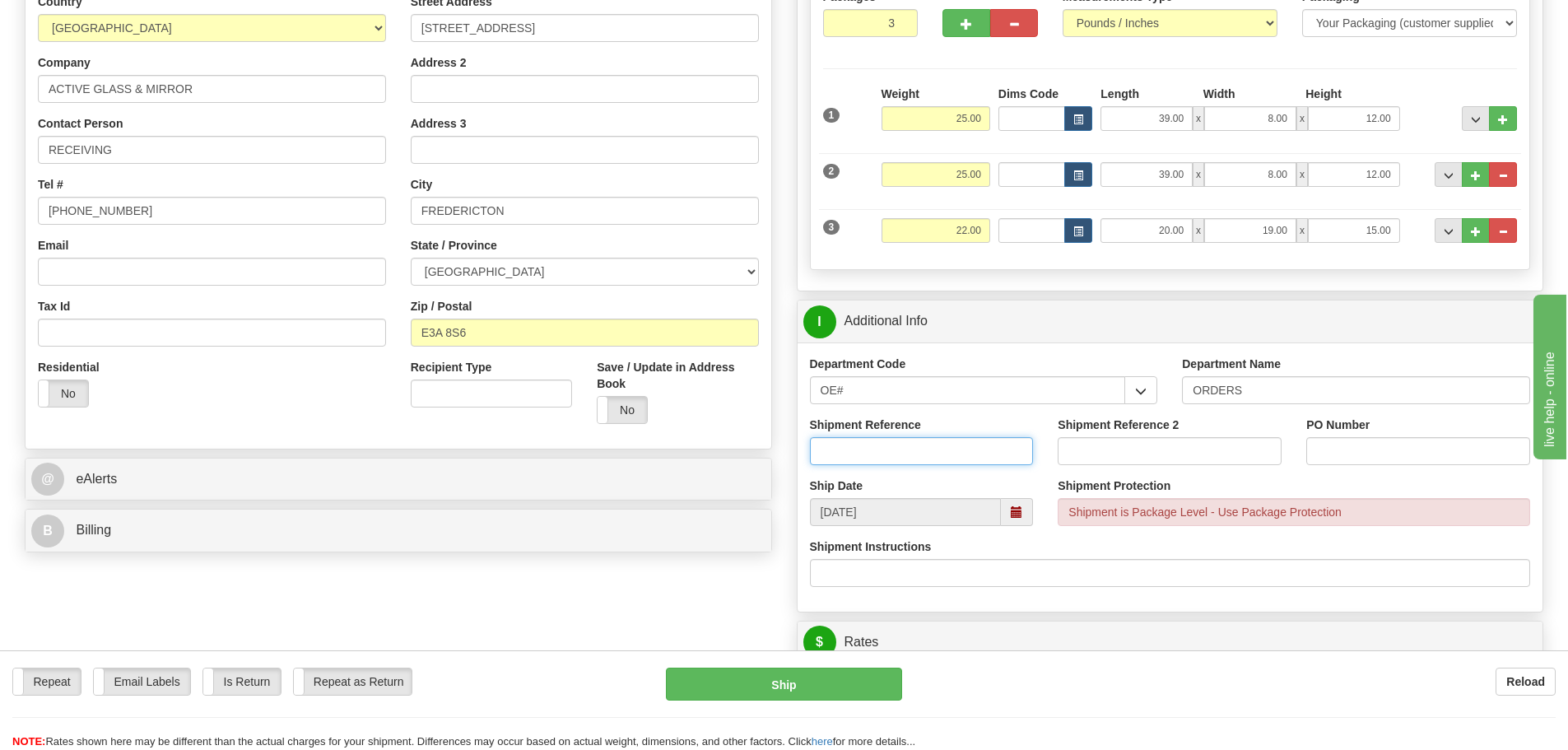
click at [925, 459] on input "Shipment Reference" at bounding box center [922, 451] width 223 height 28
type input "10202914-00"
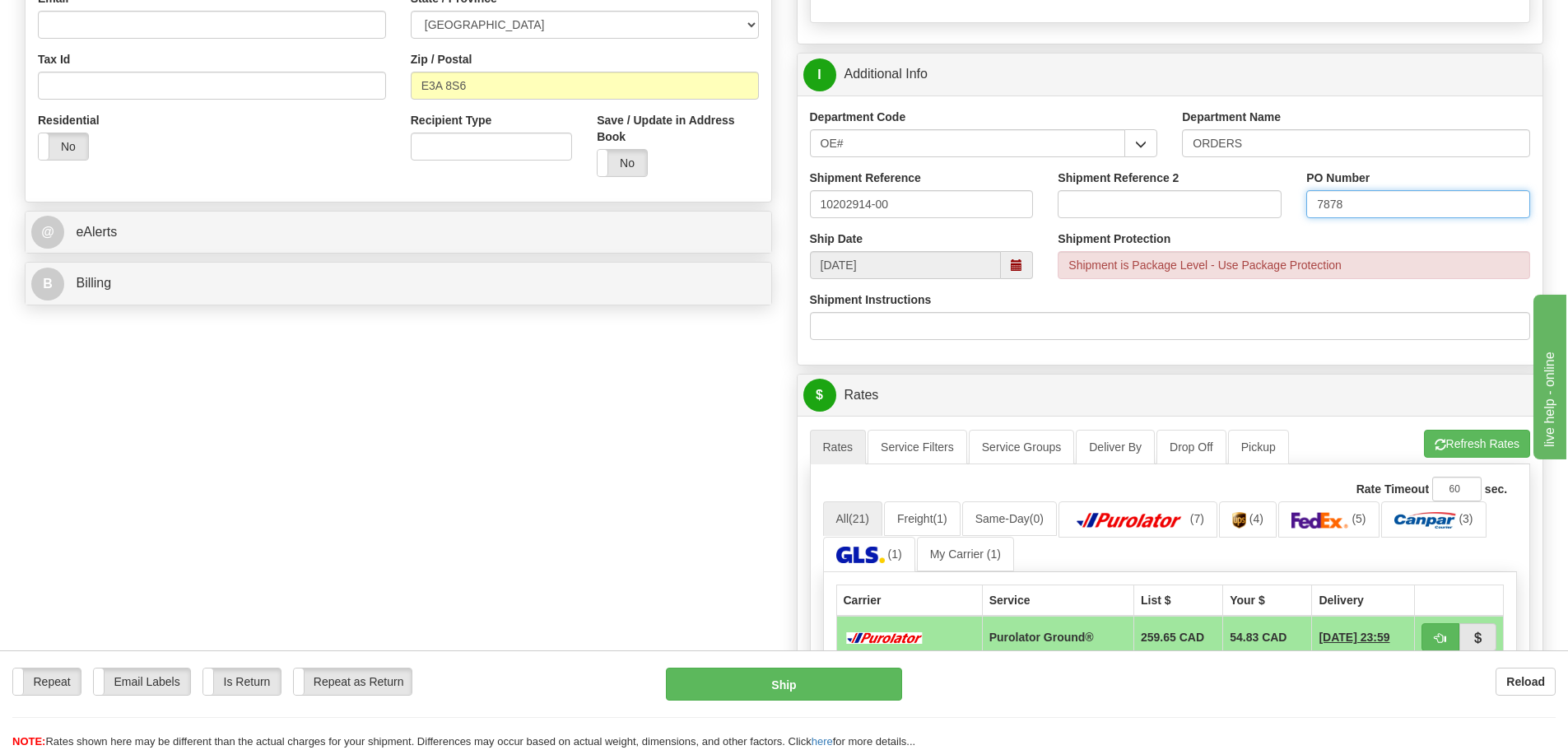
scroll to position [741, 0]
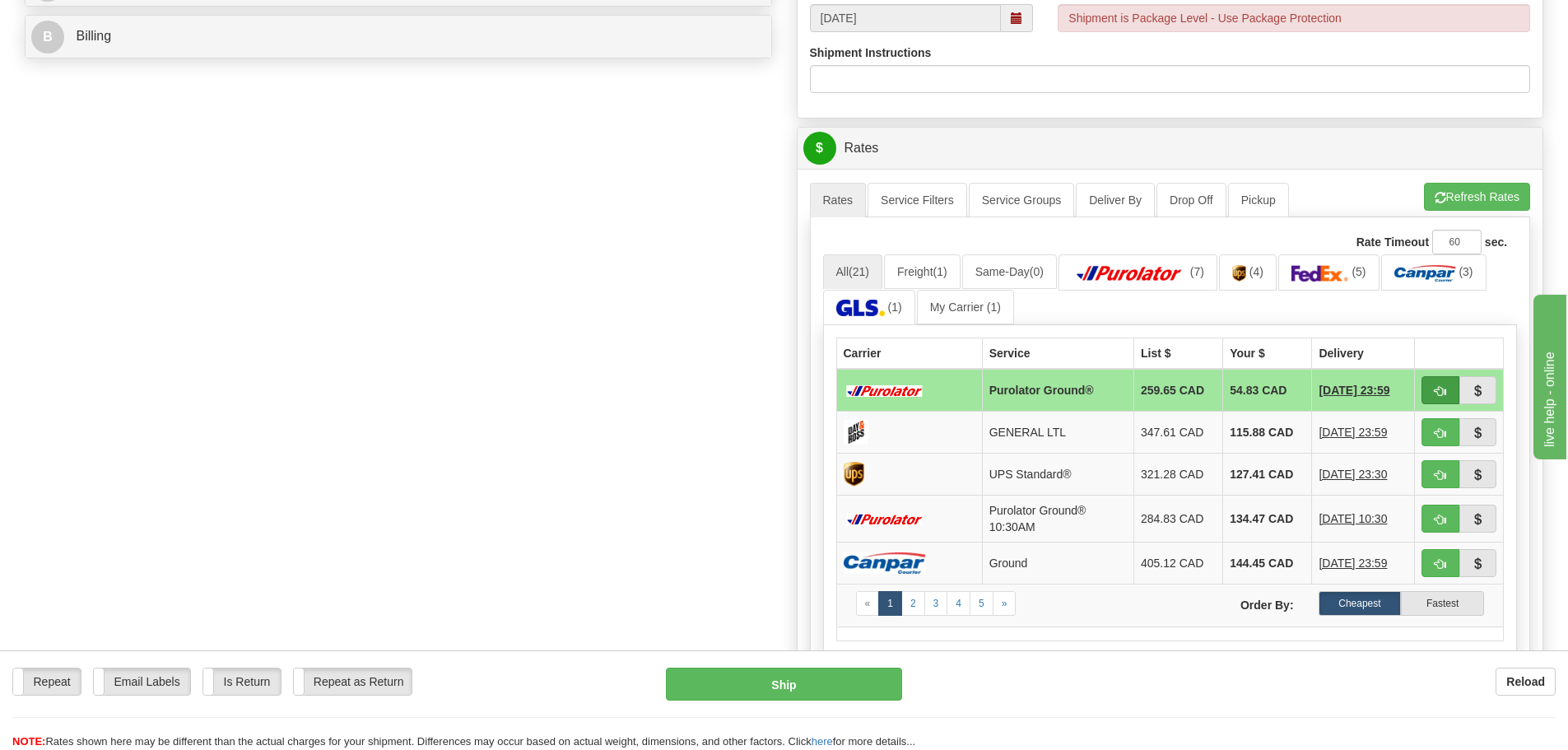
type input "7878"
click at [1432, 383] on button "button" at bounding box center [1441, 390] width 38 height 28
type input "260"
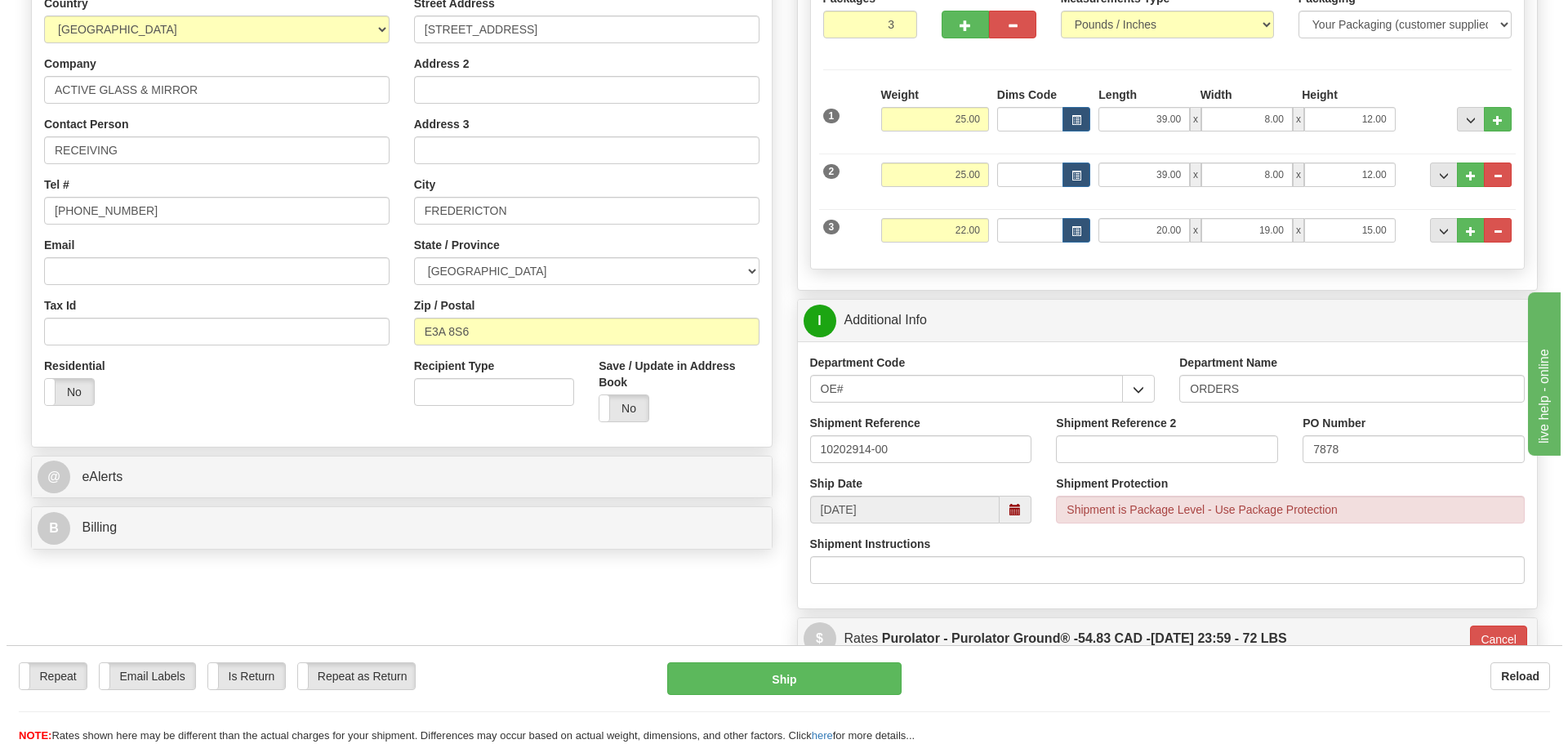
scroll to position [245, 0]
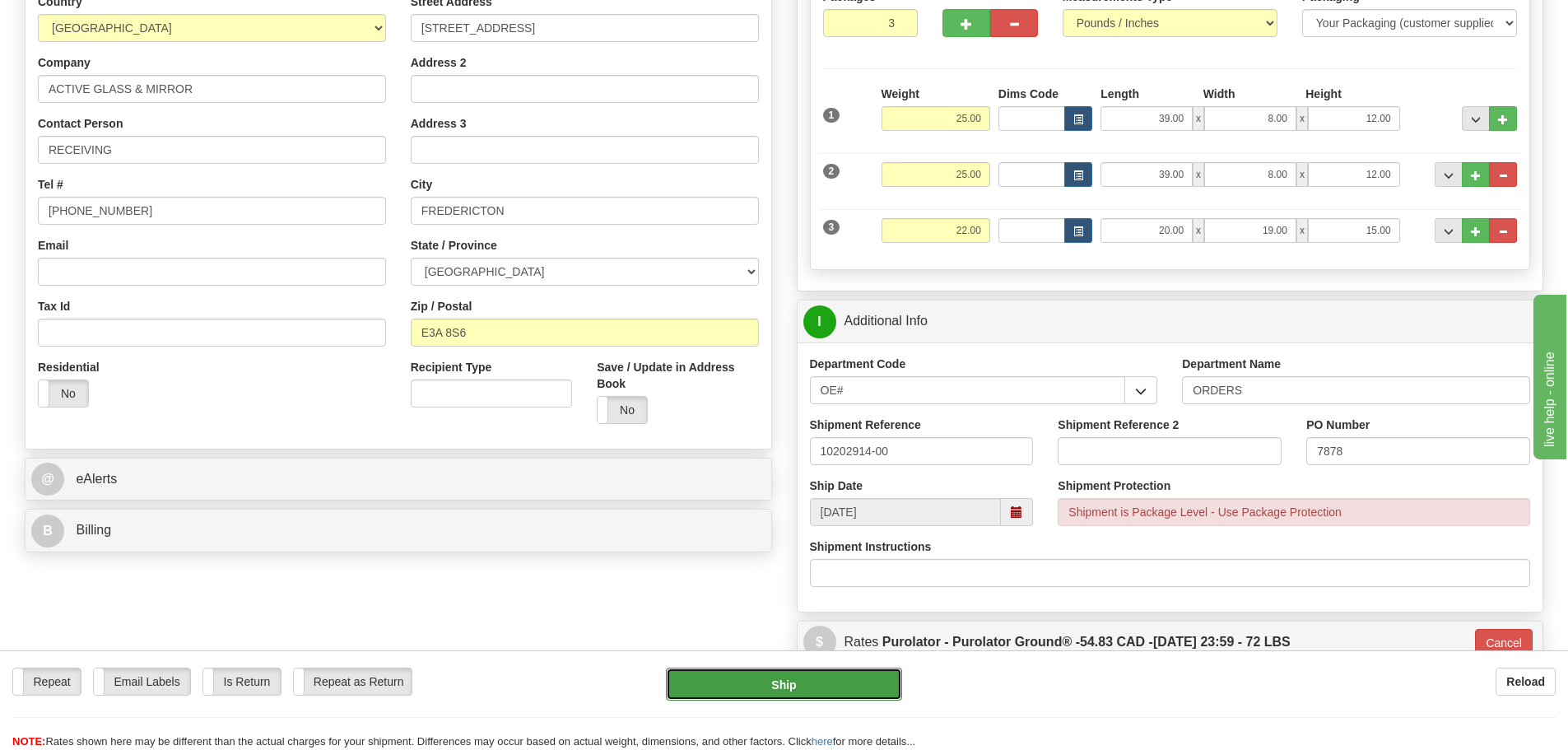
click at [782, 678] on button "Ship" at bounding box center [783, 684] width 236 height 32
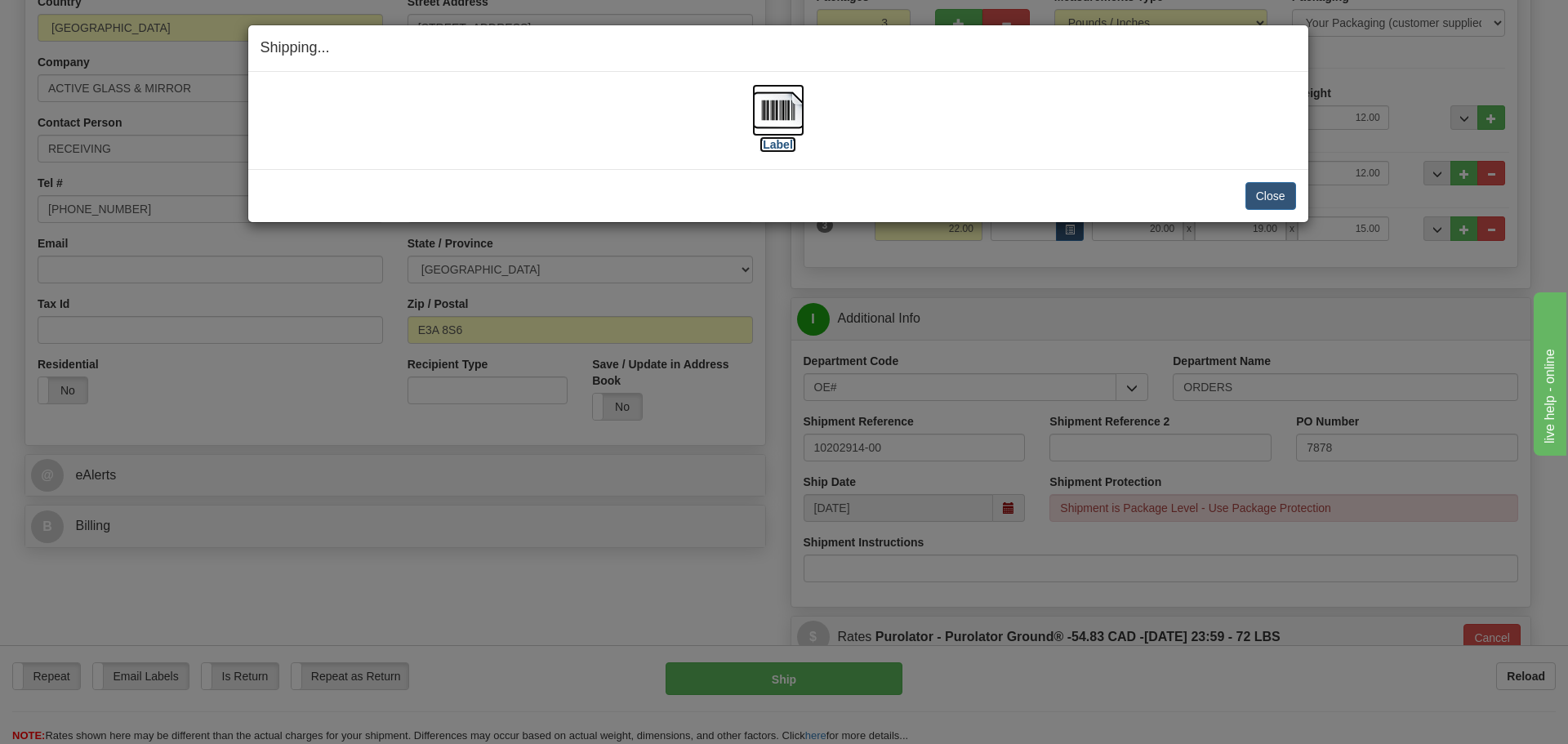
click at [778, 148] on label "[Label]" at bounding box center [779, 144] width 38 height 16
